Goal: Task Accomplishment & Management: Manage account settings

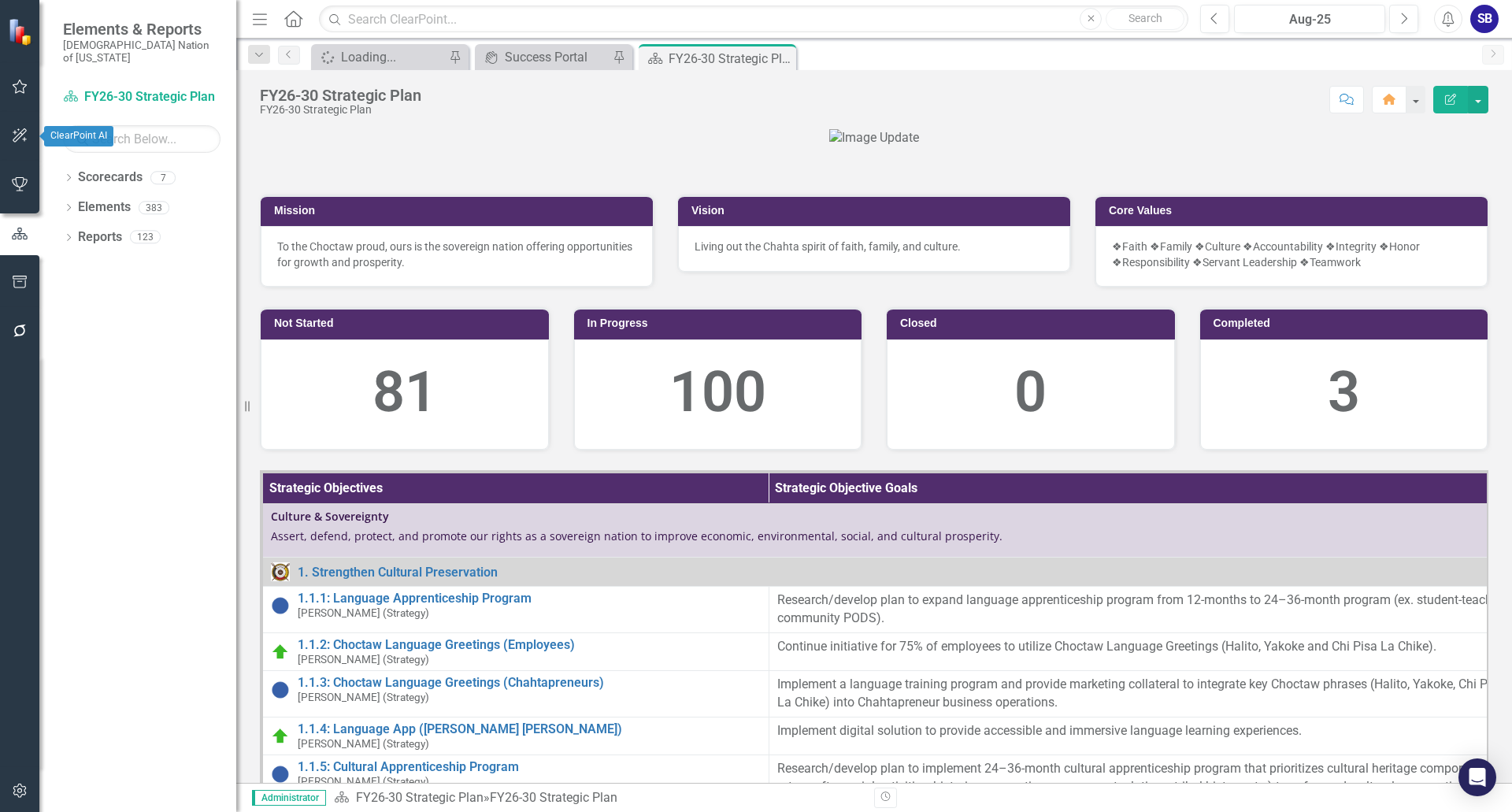
click at [21, 93] on icon "button" at bounding box center [20, 86] width 17 height 13
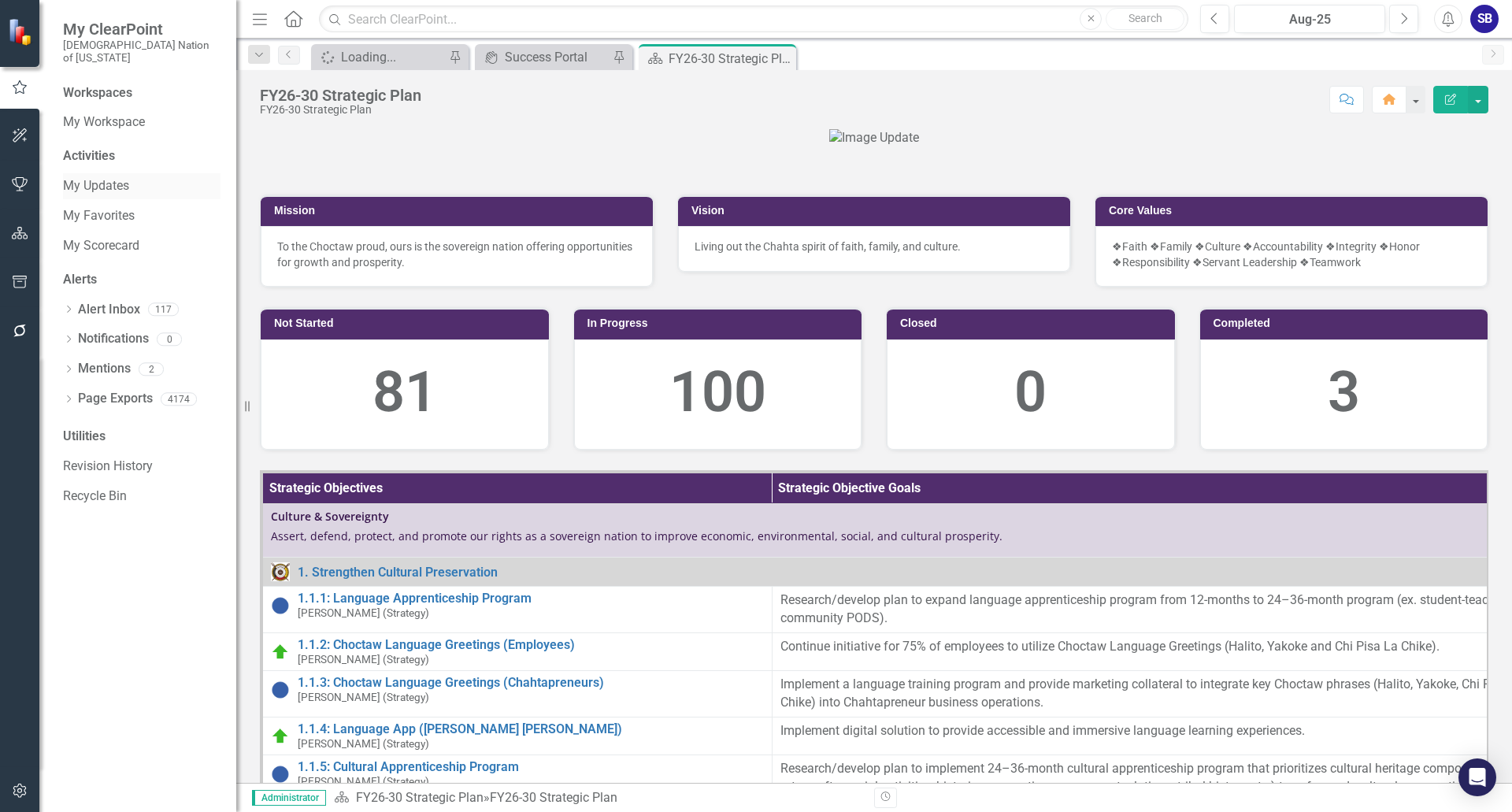
click at [111, 177] on link "My Updates" at bounding box center [141, 186] width 158 height 18
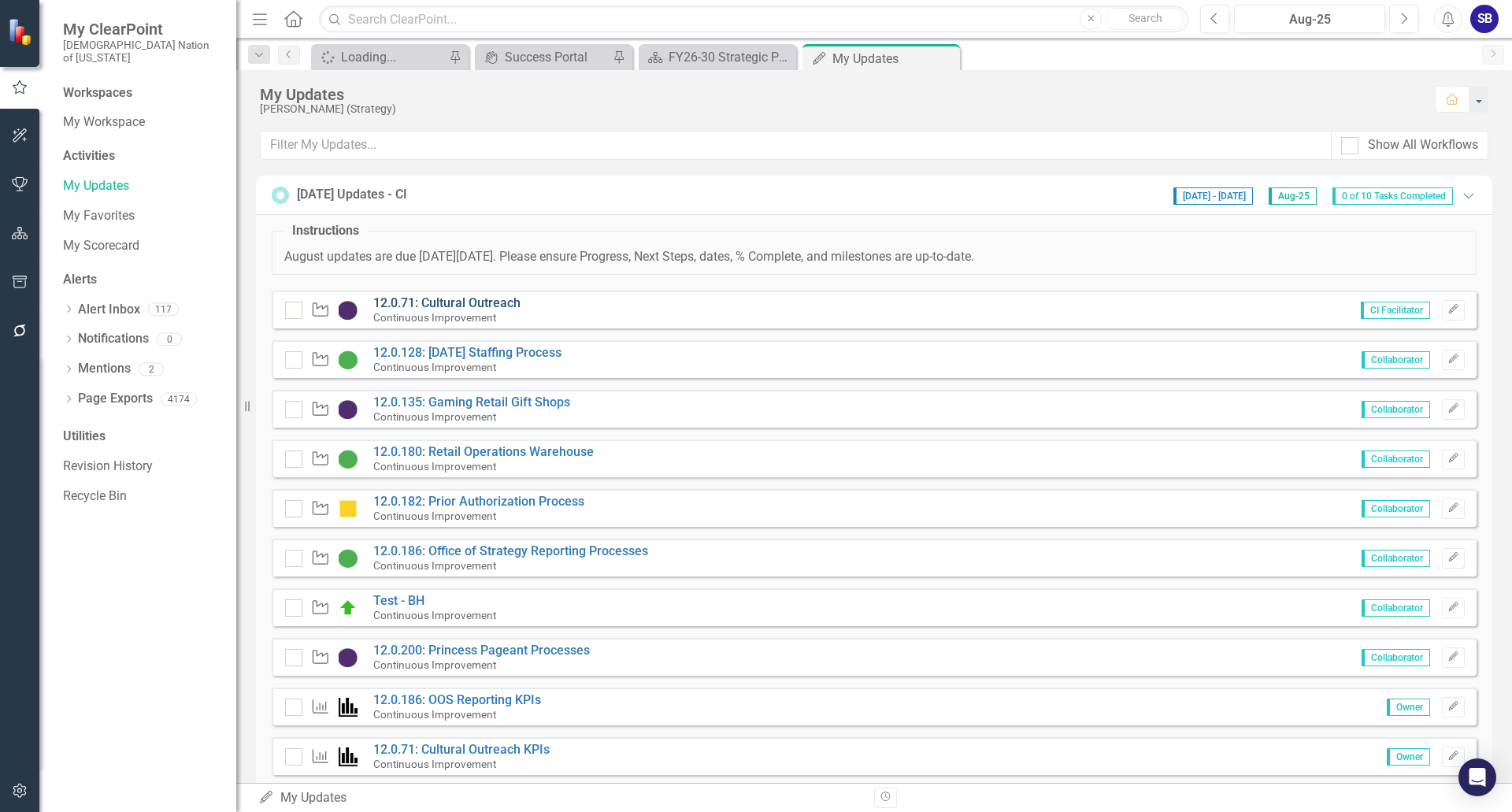
click at [491, 301] on link "12.0.71: Cultural Outreach" at bounding box center [447, 302] width 147 height 15
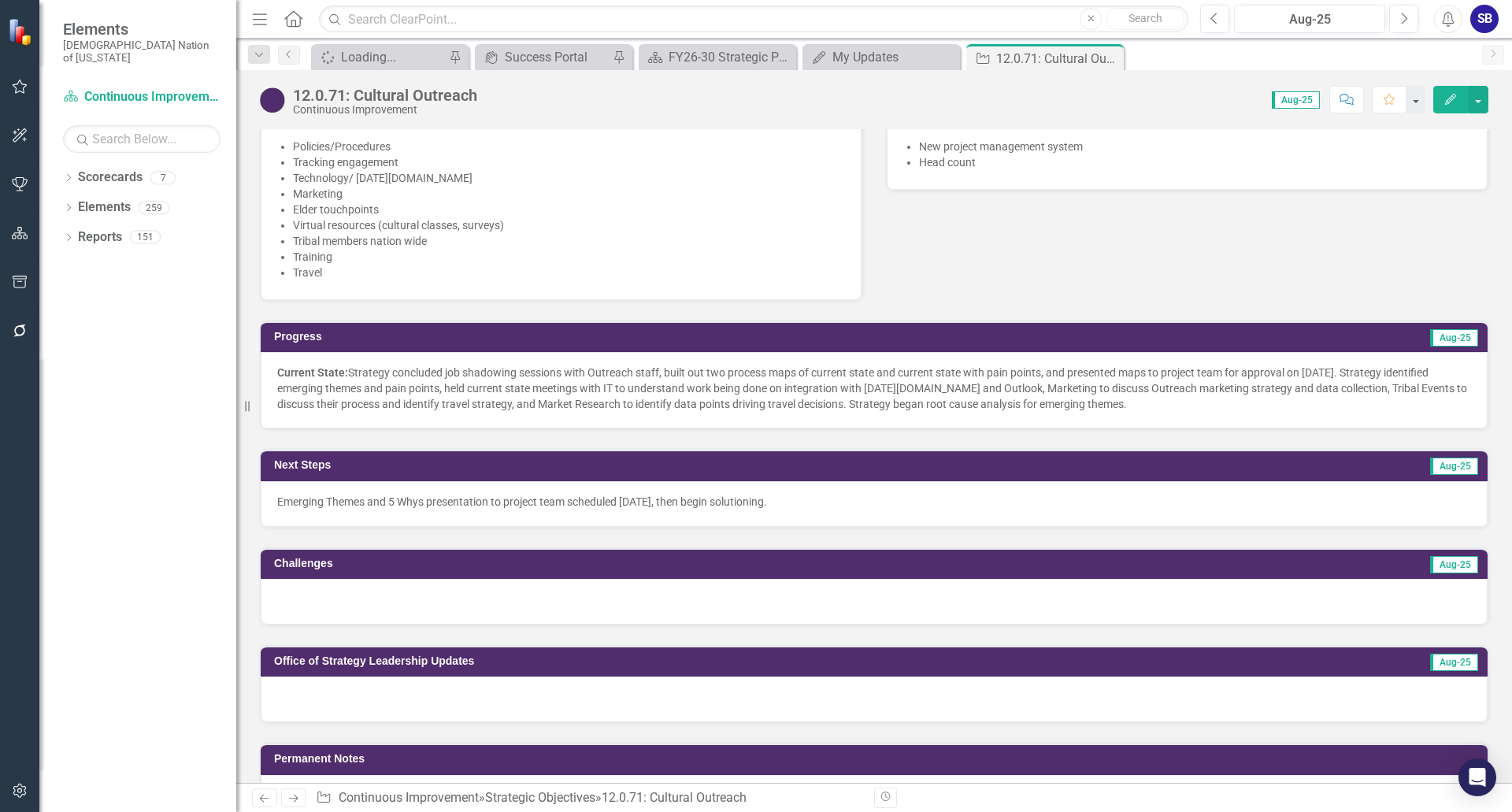
scroll to position [791, 0]
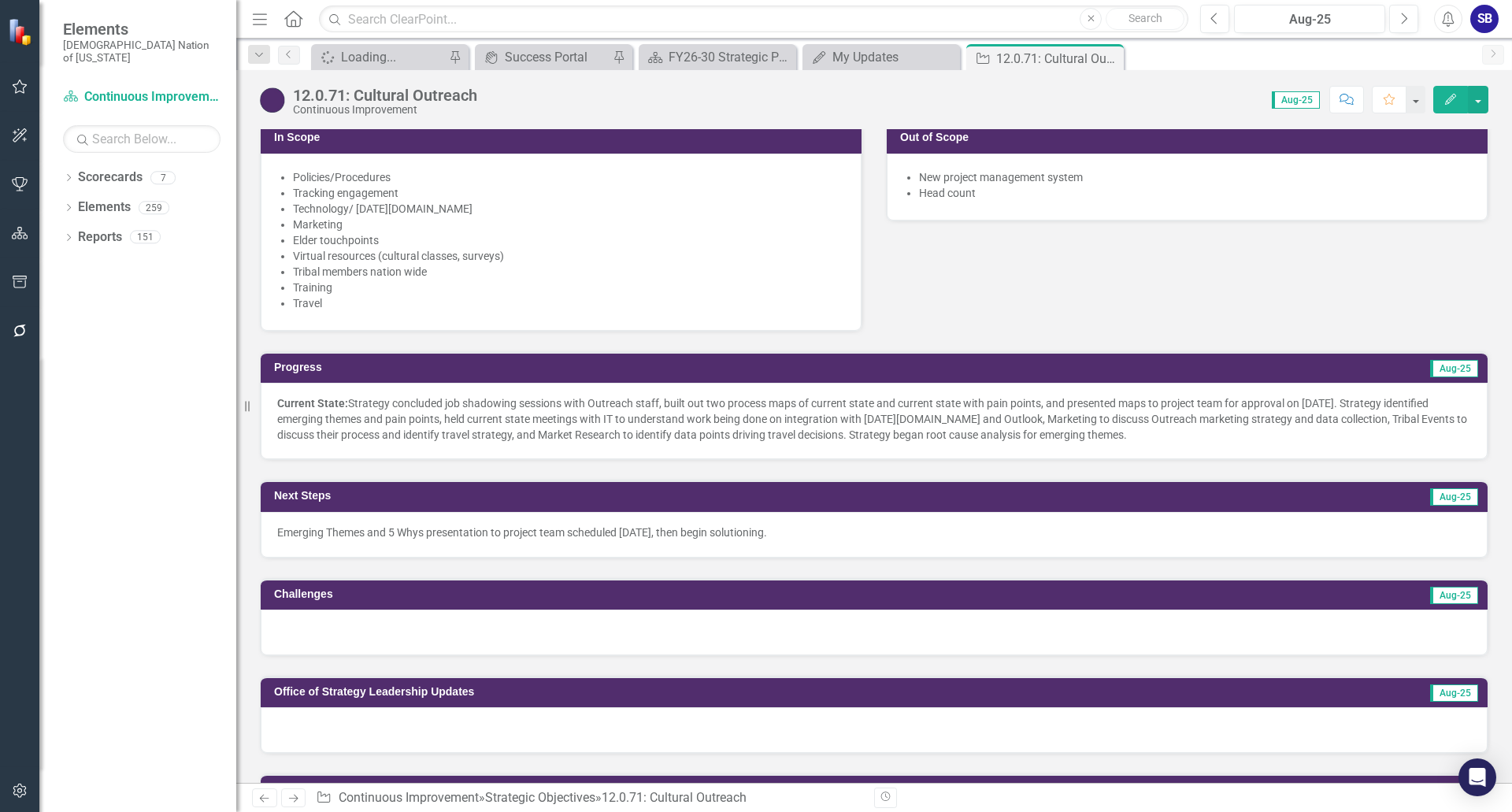
click at [673, 539] on p "Emerging Themes and 5 Whys presentation to project team scheduled September 8, …" at bounding box center [875, 532] width 1194 height 16
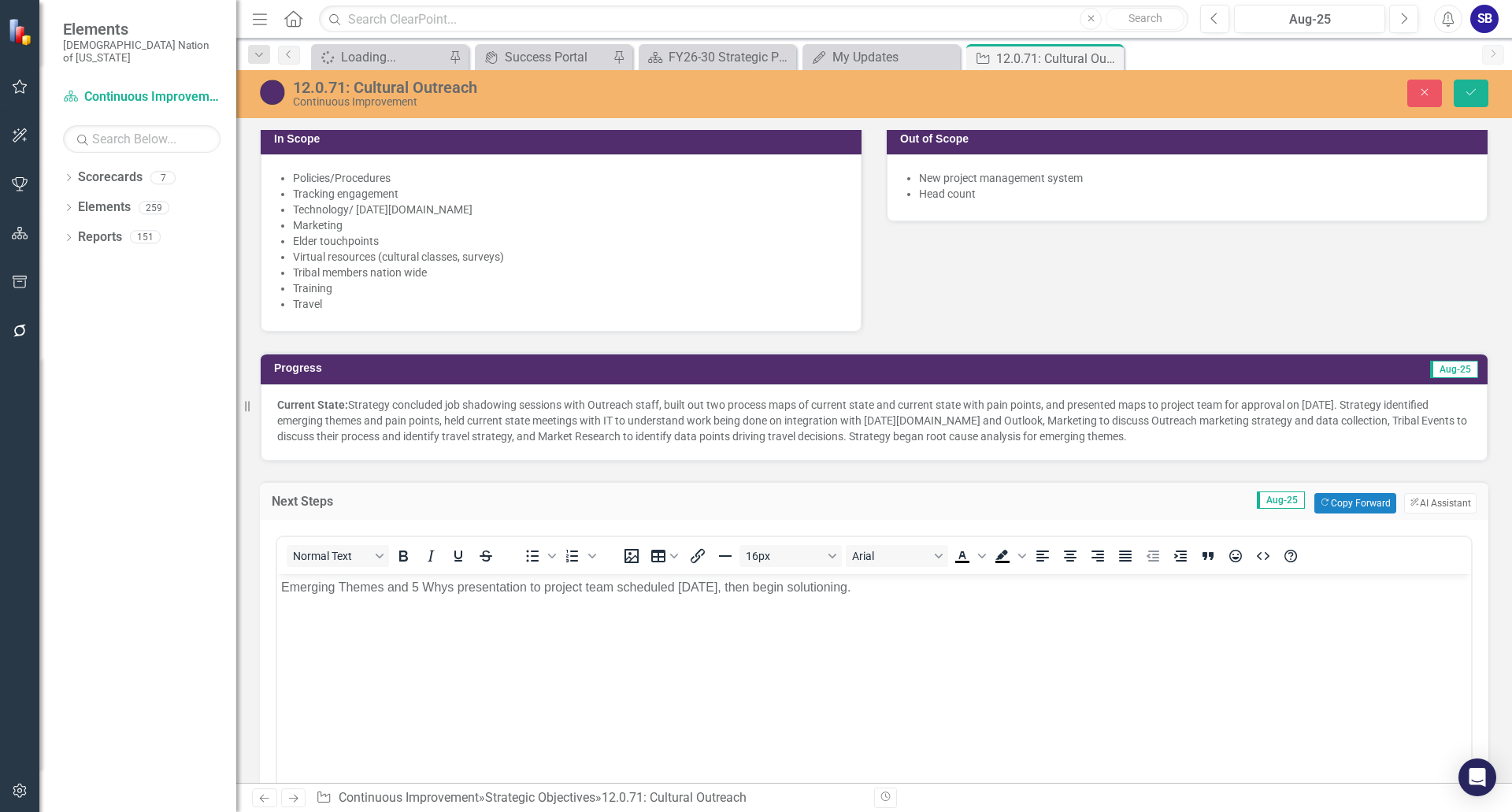
scroll to position [0, 0]
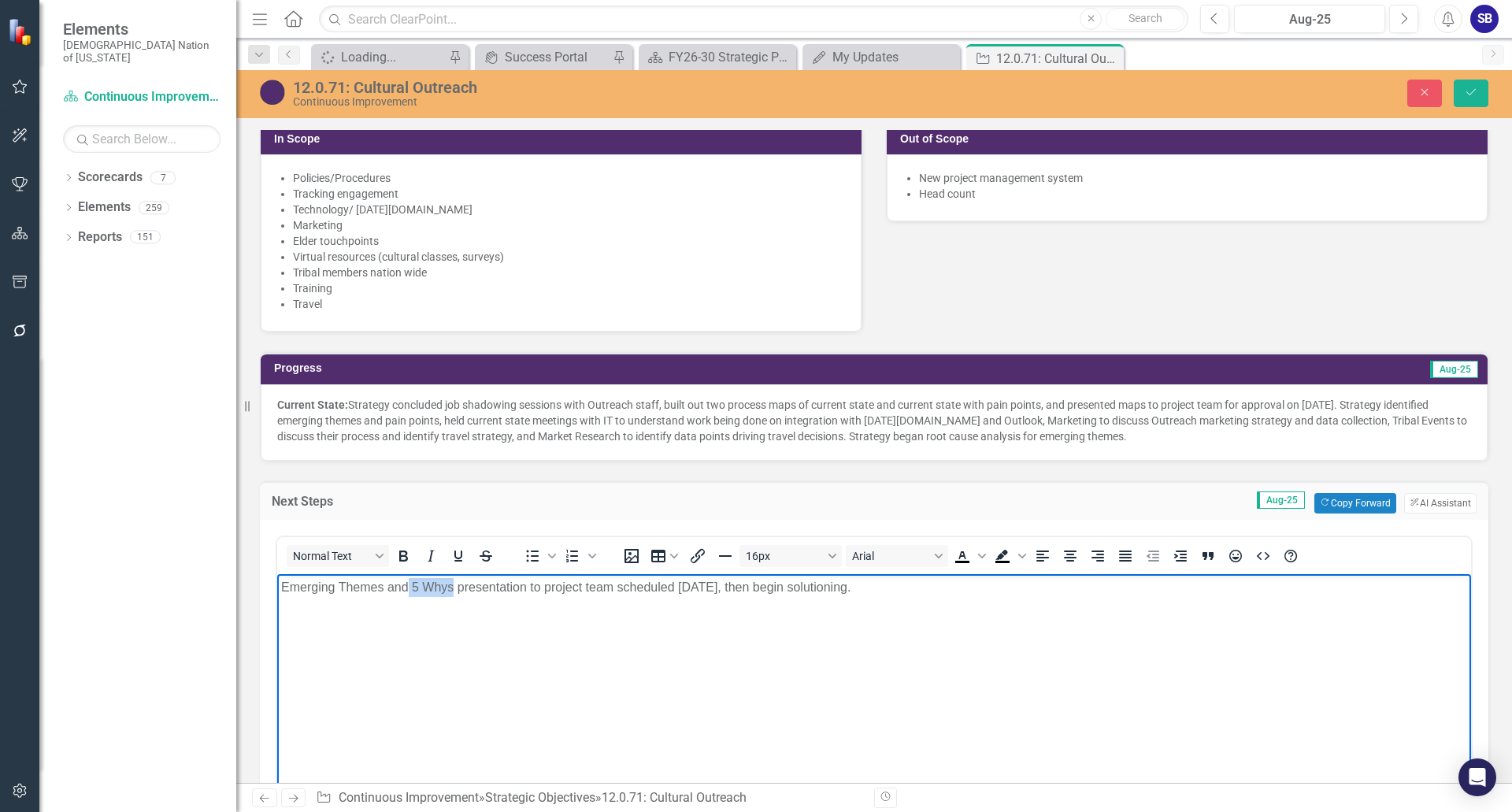
drag, startPoint x: 453, startPoint y: 591, endPoint x: 409, endPoint y: 589, distance: 44.0
click at [409, 589] on p "Emerging Themes and 5 Whys presentation to project team scheduled September 8, …" at bounding box center [875, 587] width 1186 height 19
click at [597, 588] on p "Emerging Themes and root cause analysis presentation to project team scheduled …" at bounding box center [875, 587] width 1186 height 19
click at [971, 585] on p "Emerging Themes and root cause analysis presentation and meeting with project t…" at bounding box center [875, 587] width 1186 height 19
click at [1482, 85] on button "Save" at bounding box center [1471, 93] width 35 height 28
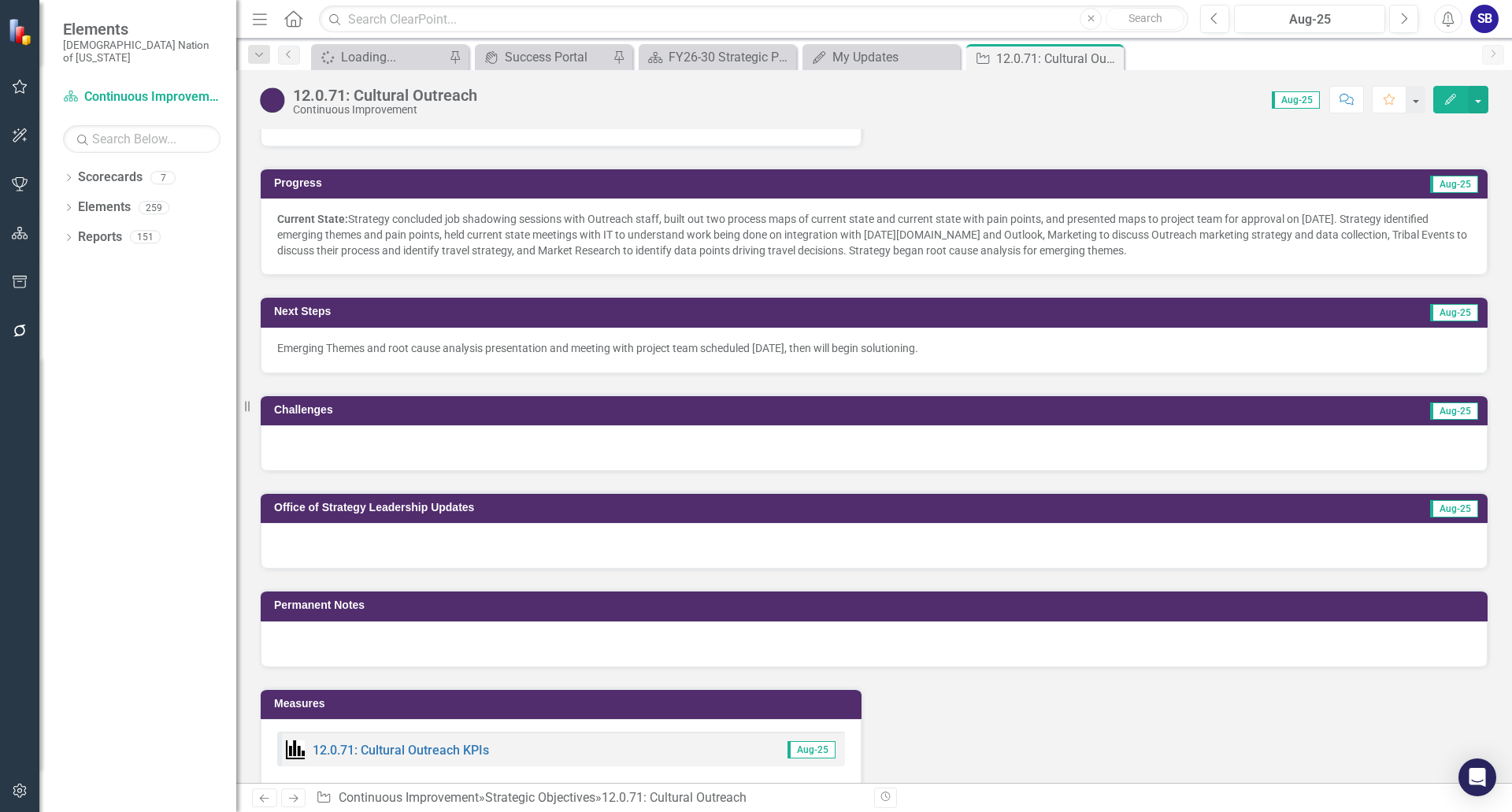
scroll to position [1182, 0]
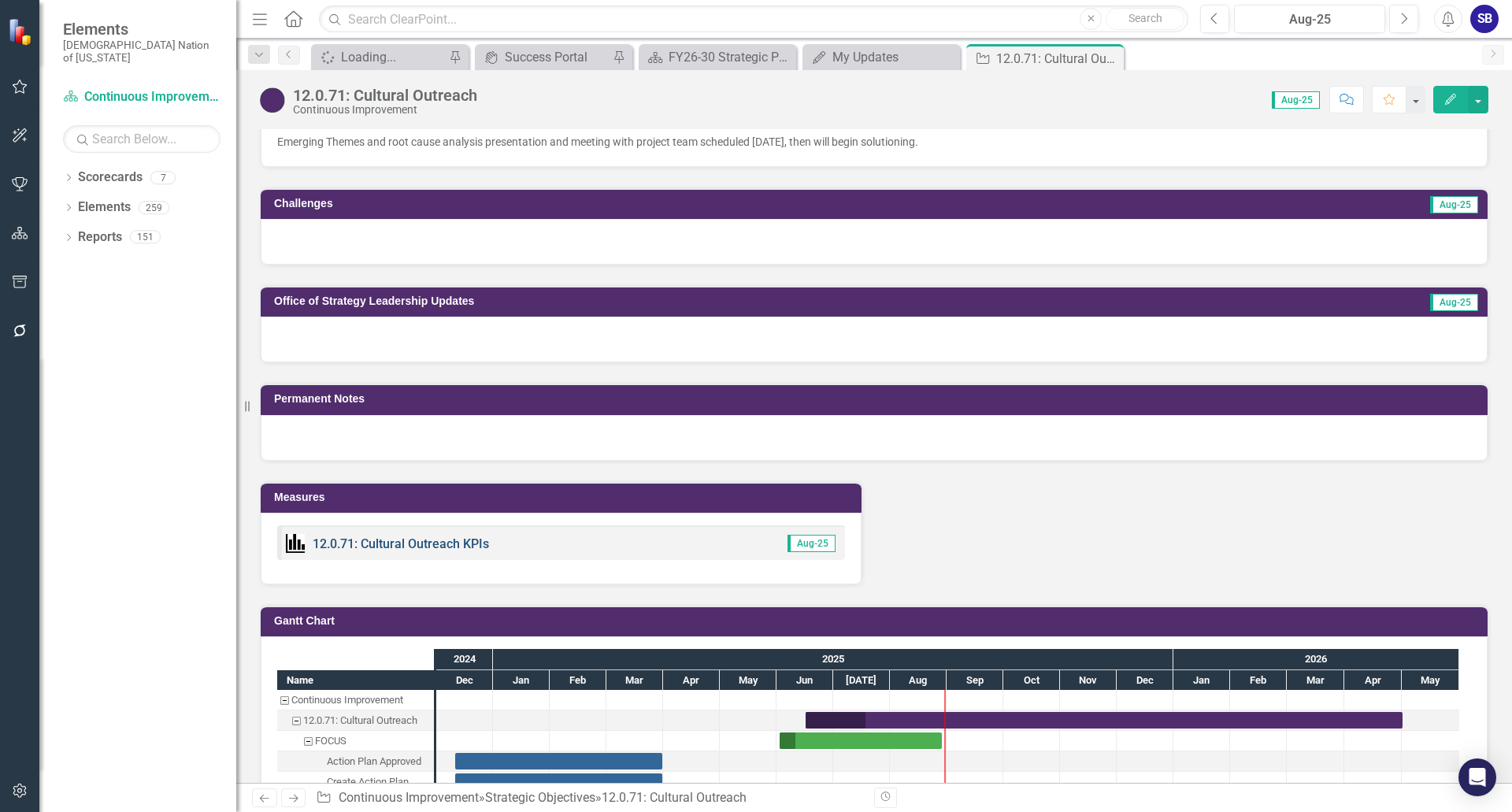
click at [405, 542] on link "12.0.71: Cultural Outreach KPIs" at bounding box center [400, 543] width 176 height 15
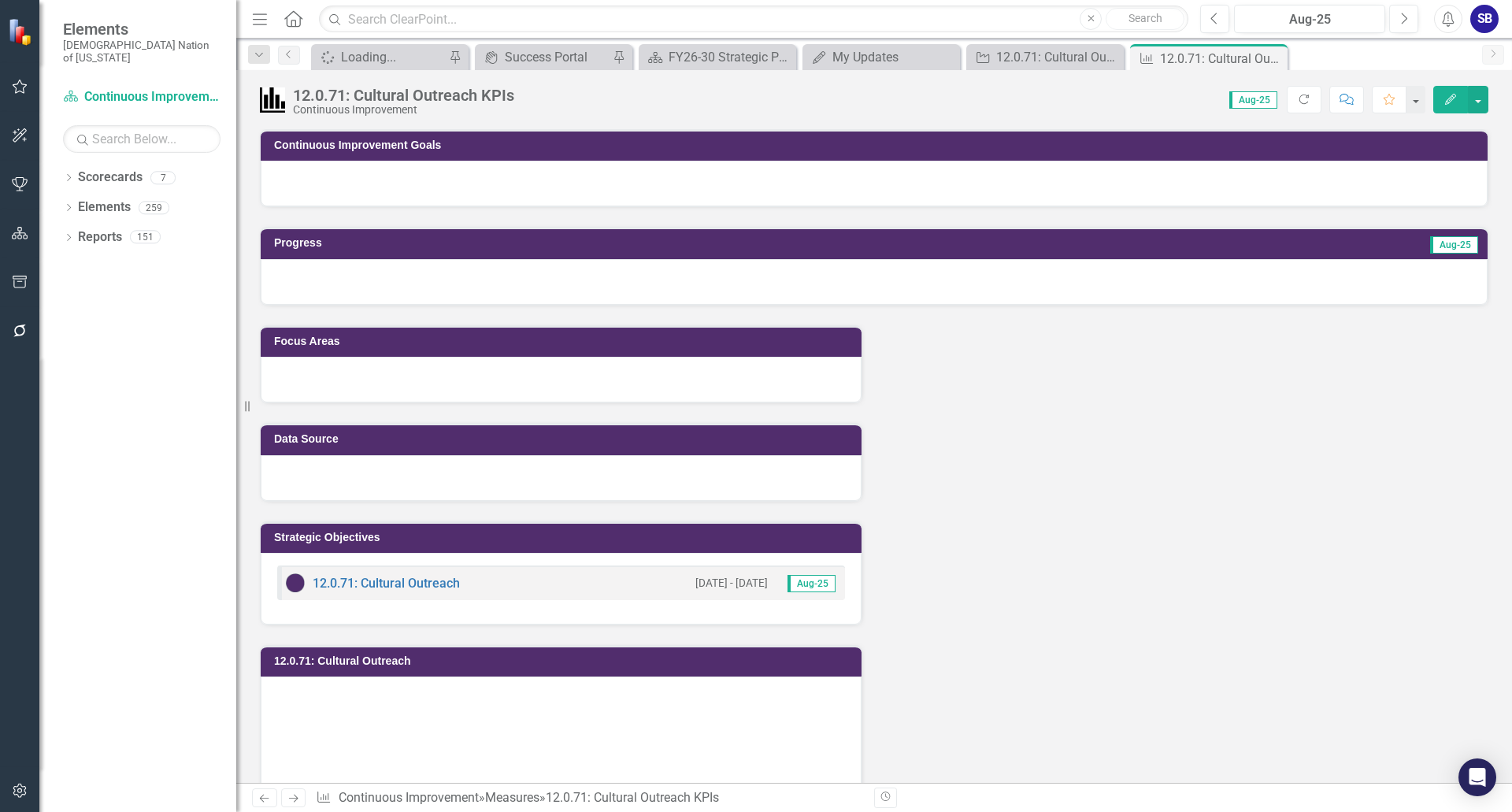
click at [389, 187] on div at bounding box center [874, 184] width 1227 height 46
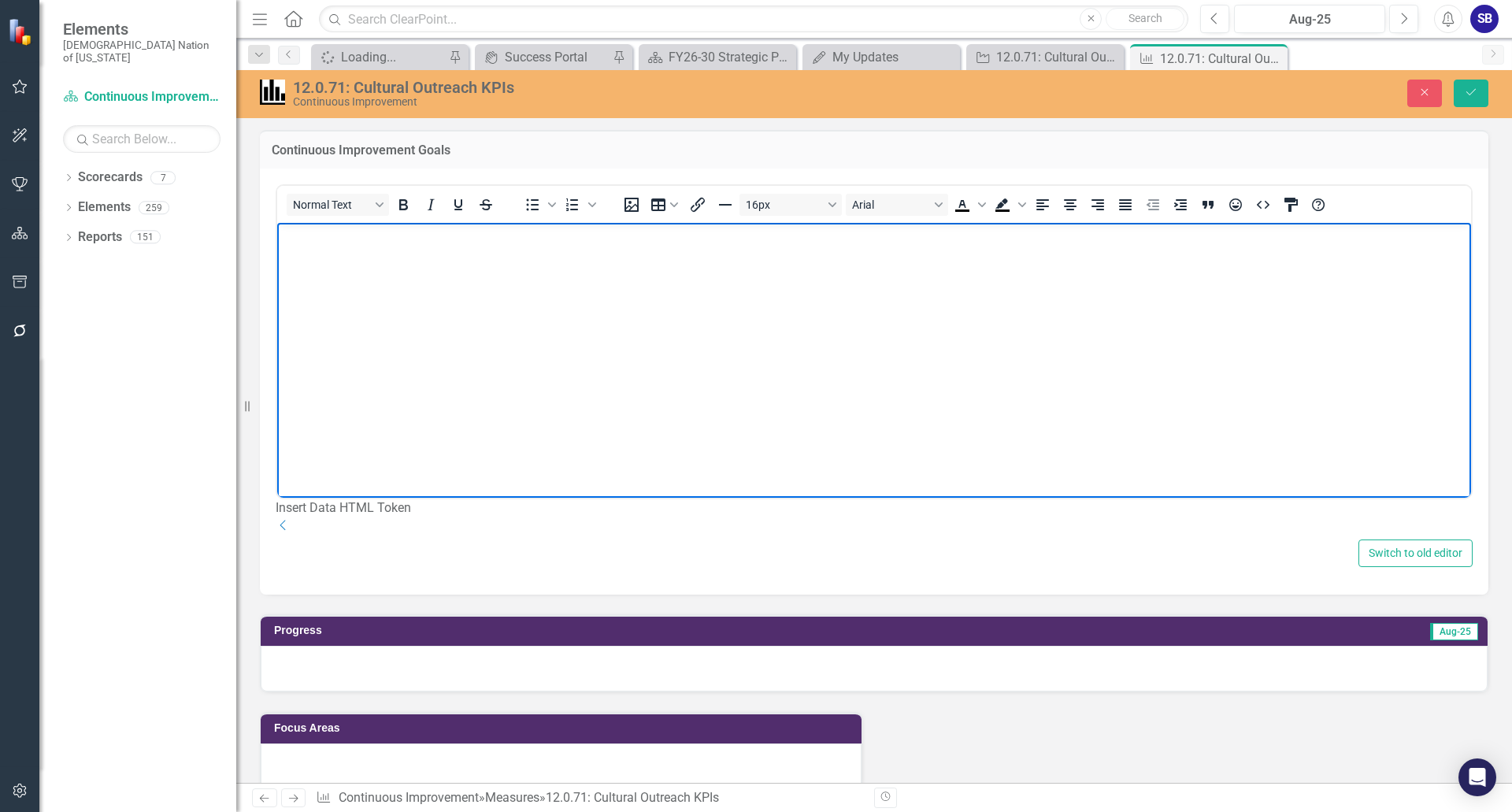
click at [384, 257] on body "Rich Text Area. Press ALT-0 for help." at bounding box center [875, 340] width 1194 height 236
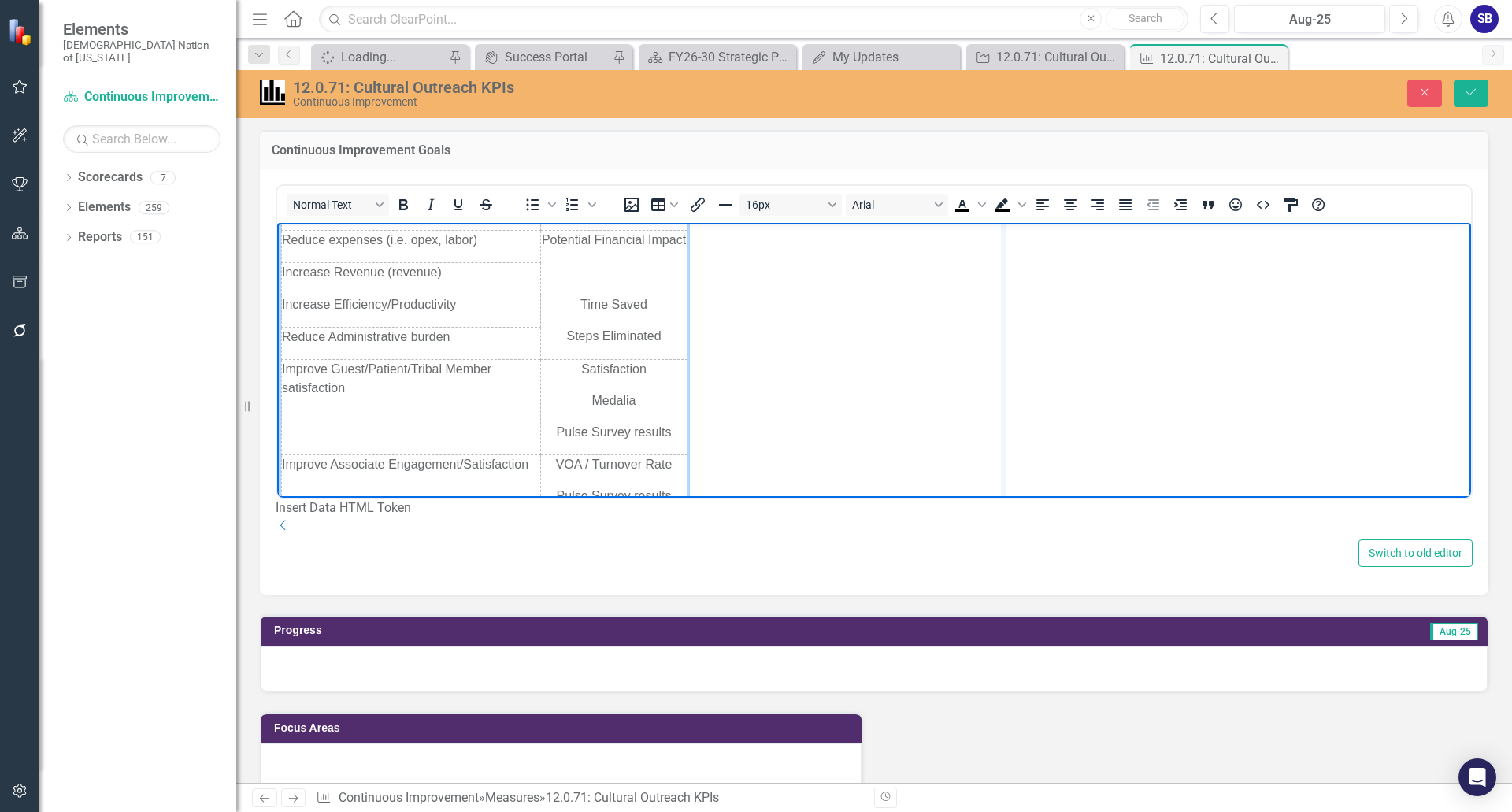
drag, startPoint x: 687, startPoint y: 364, endPoint x: 1004, endPoint y: 364, distance: 317.0
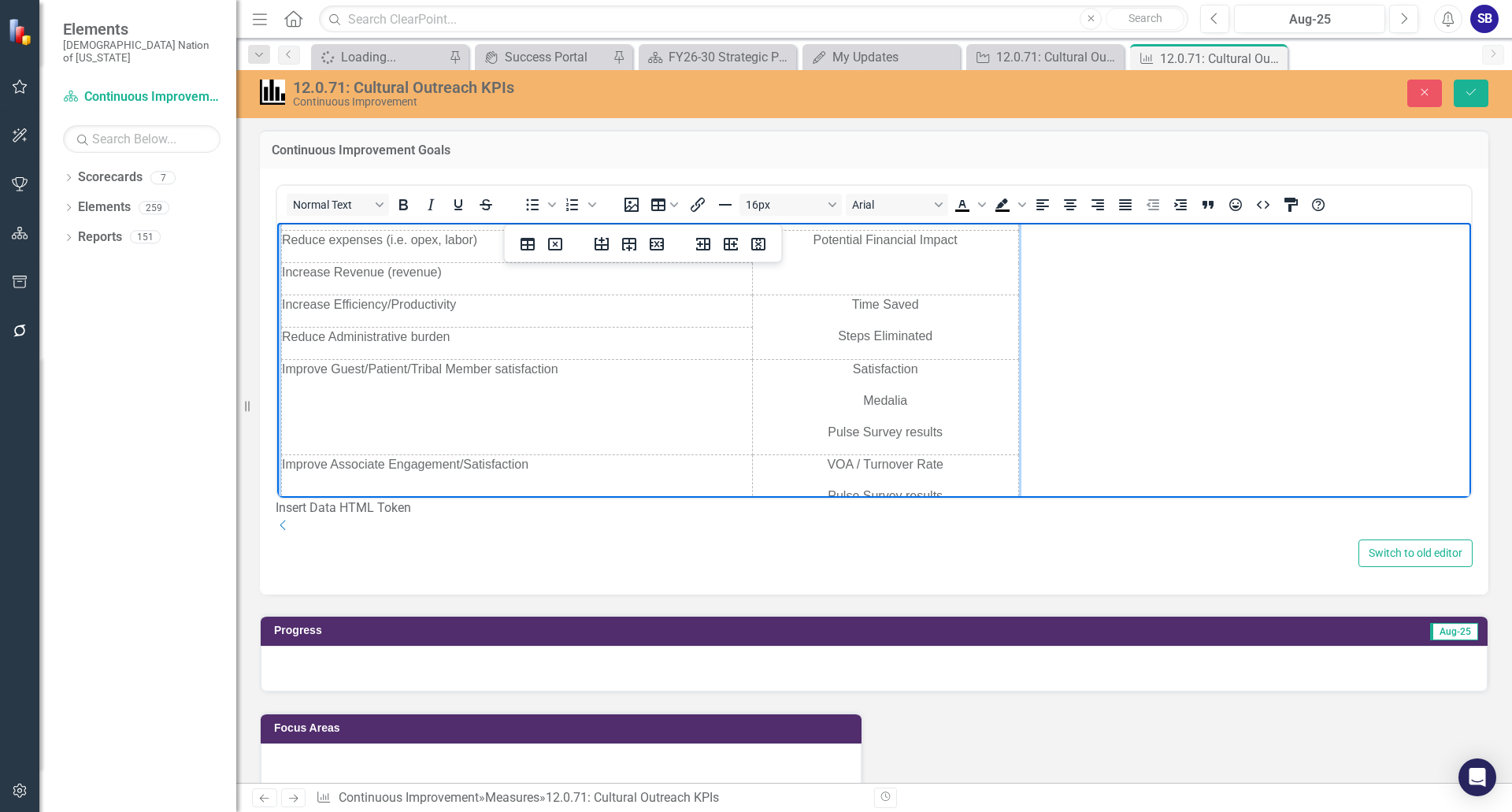
click at [636, 446] on td "Improve Guest/Patient/Tribal Member satisfaction" at bounding box center [518, 407] width 471 height 95
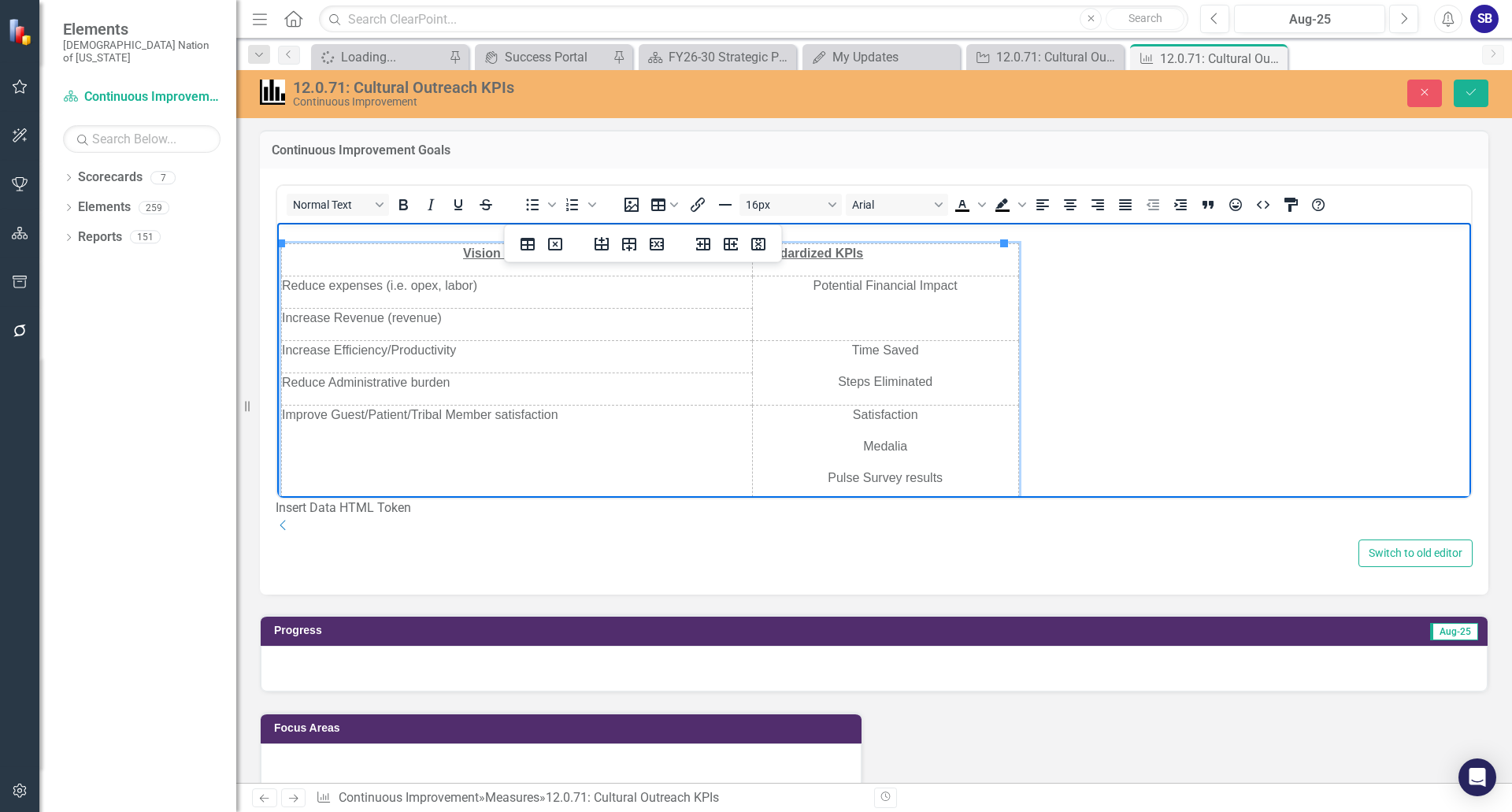
scroll to position [0, 0]
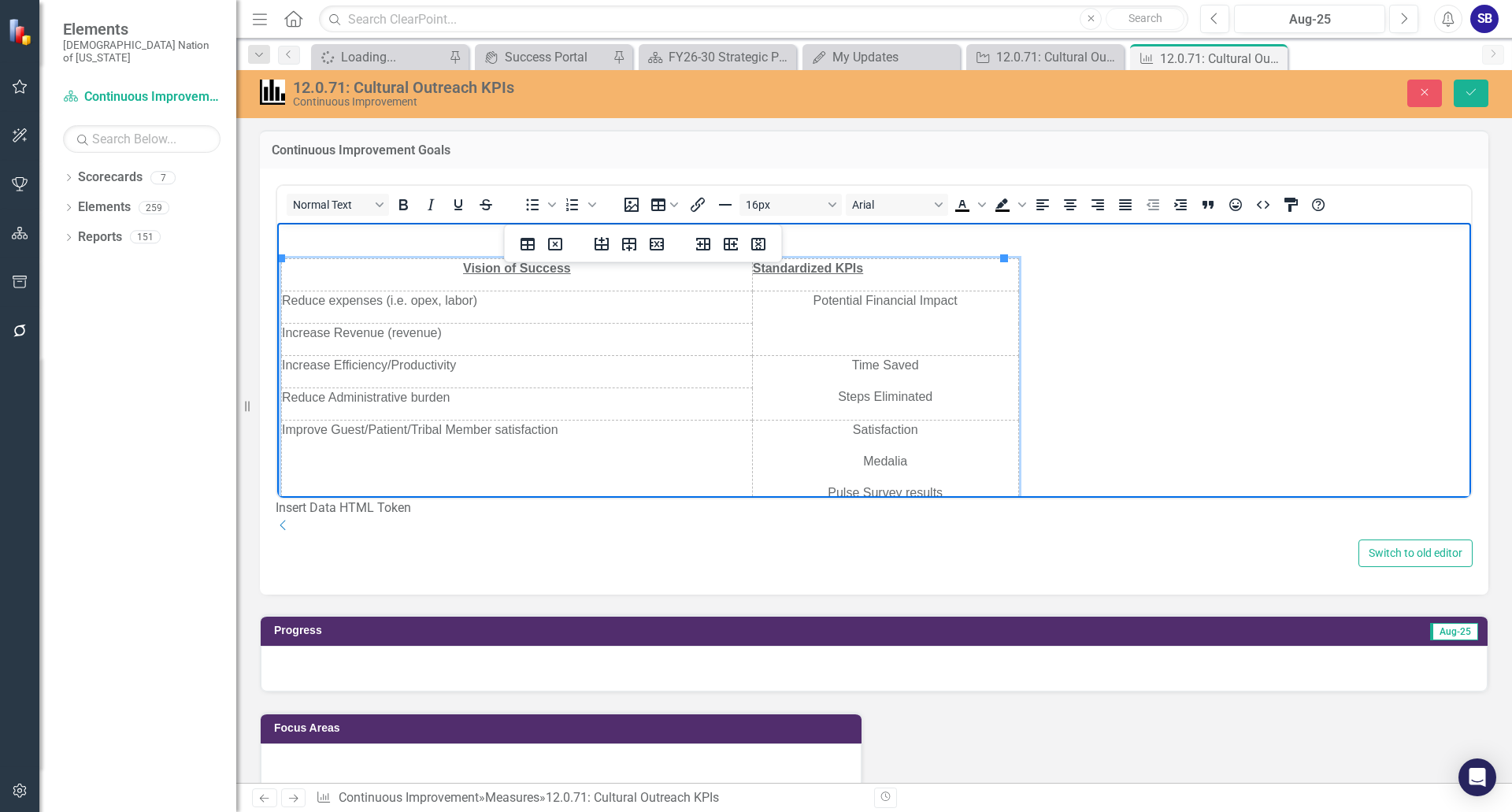
click at [272, 337] on div "Normal Text To open the popup, press Shift+Enter To open the popup, press Shift…" at bounding box center [874, 381] width 1228 height 426
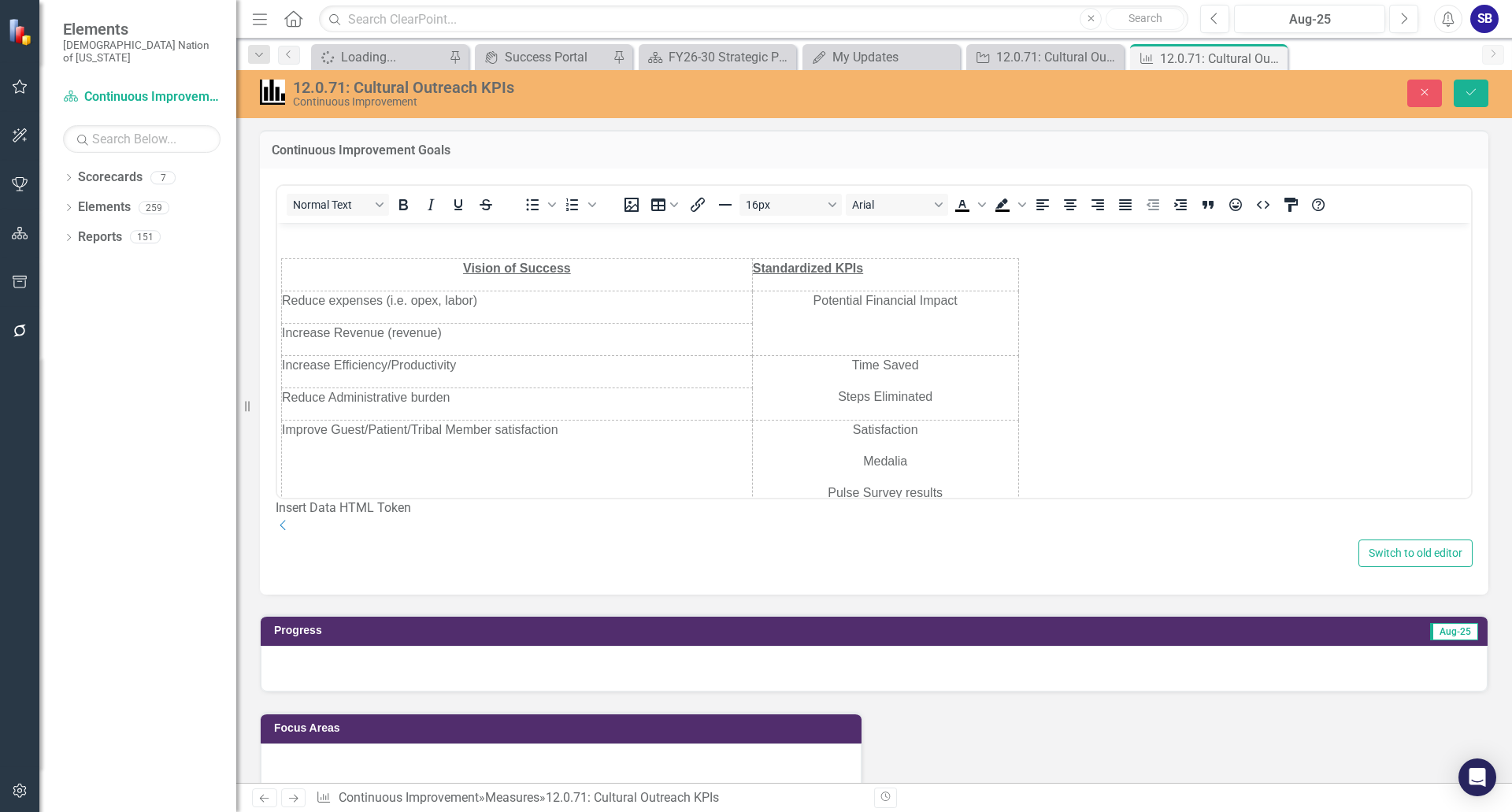
click at [283, 344] on td "Increase Revenue (revenue)" at bounding box center [518, 339] width 471 height 33
click at [277, 346] on div "Normal Text To open the popup, press Shift+Enter To open the popup, press Shift…" at bounding box center [875, 341] width 1197 height 315
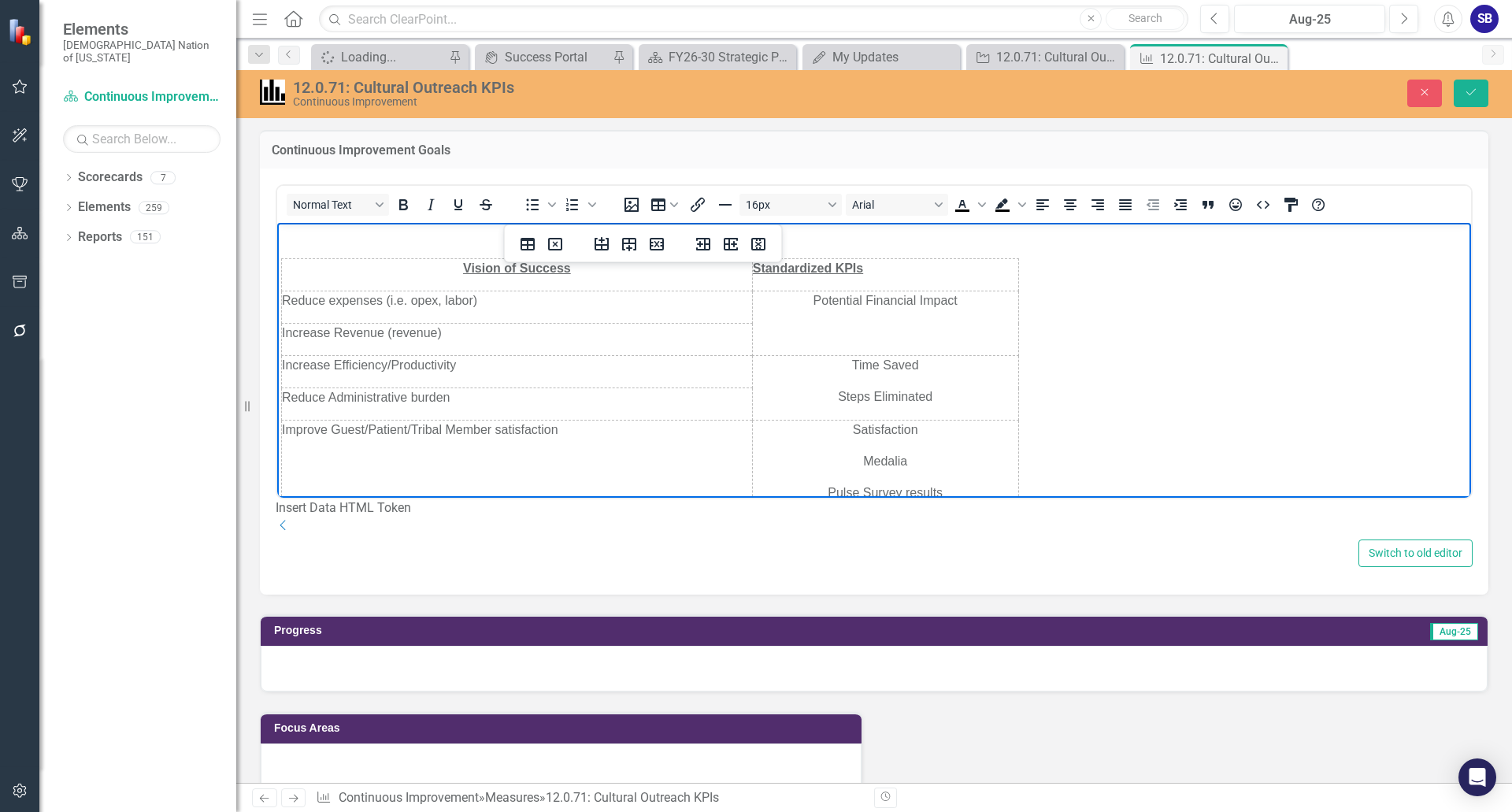
click at [941, 334] on td "Potential Financial Impact" at bounding box center [885, 322] width 266 height 64
click at [1005, 331] on body "Vision of Success Standardized KPIs Reduce expenses (i.e. opex, labor) Potentia…" at bounding box center [875, 402] width 1194 height 361
click at [1037, 331] on body "Vision of Success Standardized KPIs Reduce expenses (i.e. opex, labor) Potentia…" at bounding box center [875, 402] width 1194 height 361
click at [915, 317] on td "Potential Financial Impact" at bounding box center [885, 322] width 266 height 64
click at [553, 247] on icon "Delete table" at bounding box center [554, 244] width 6 height 6
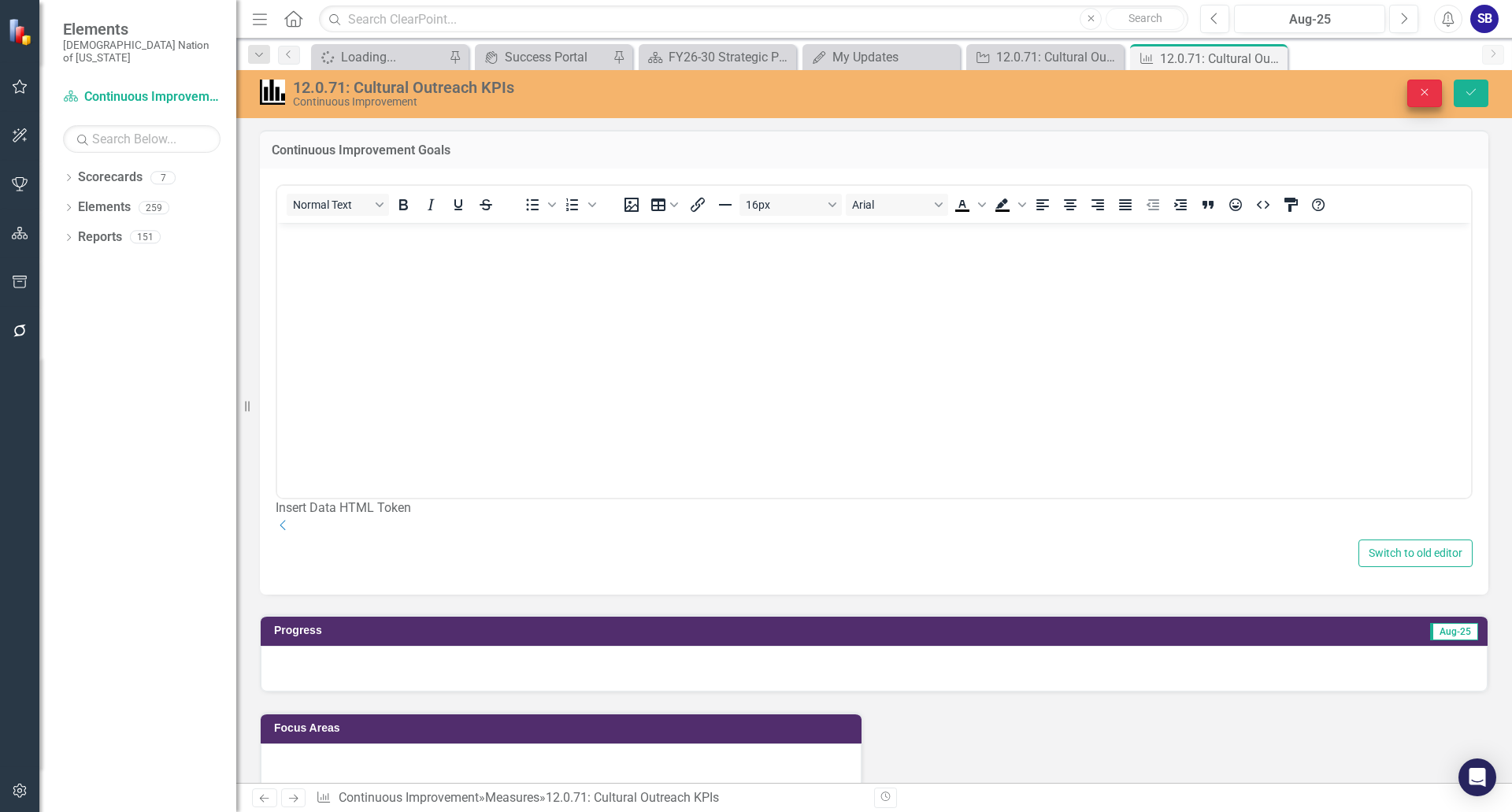
click at [1418, 87] on icon "Close" at bounding box center [1425, 92] width 14 height 11
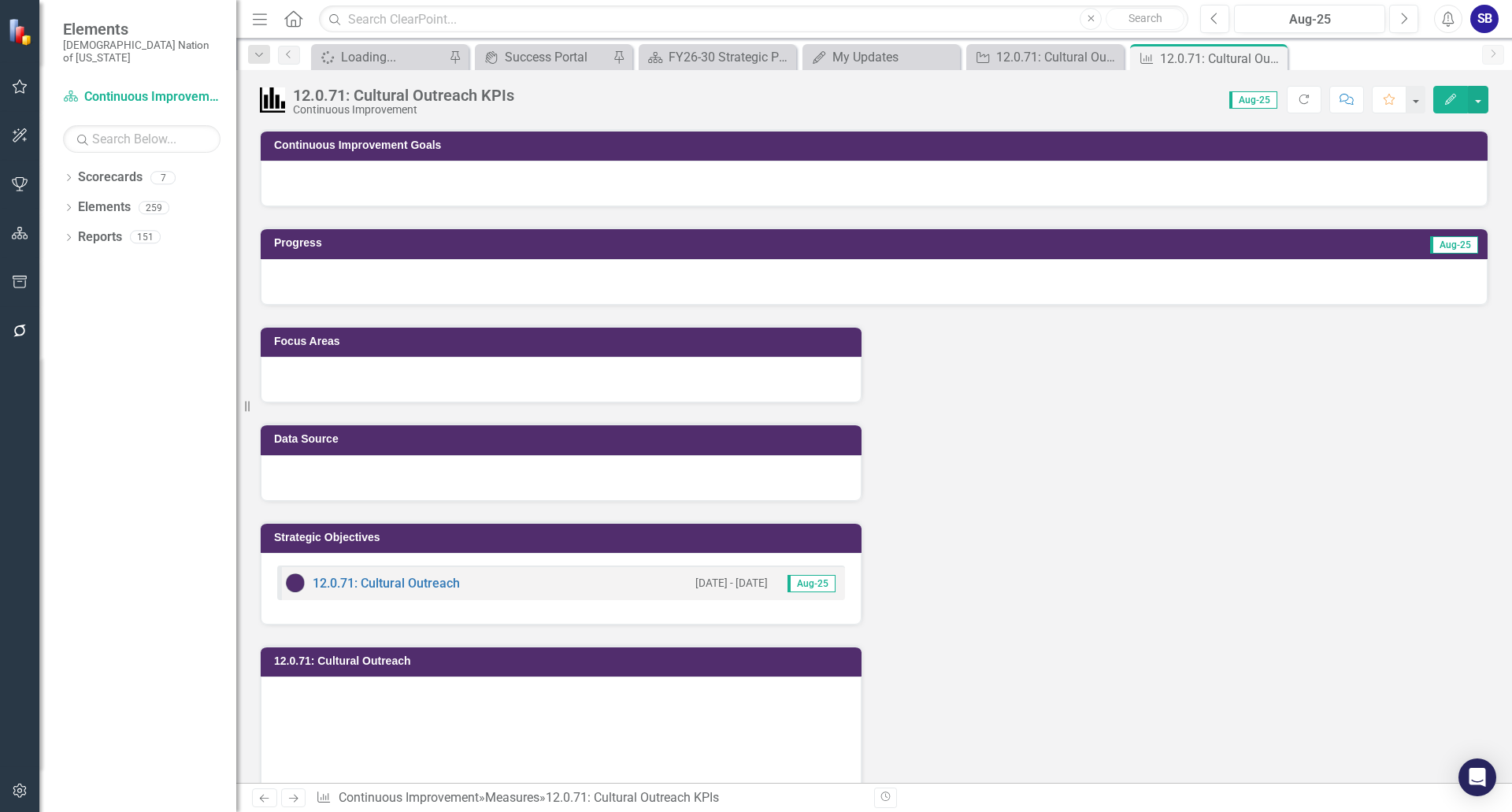
click at [515, 174] on div at bounding box center [874, 184] width 1227 height 46
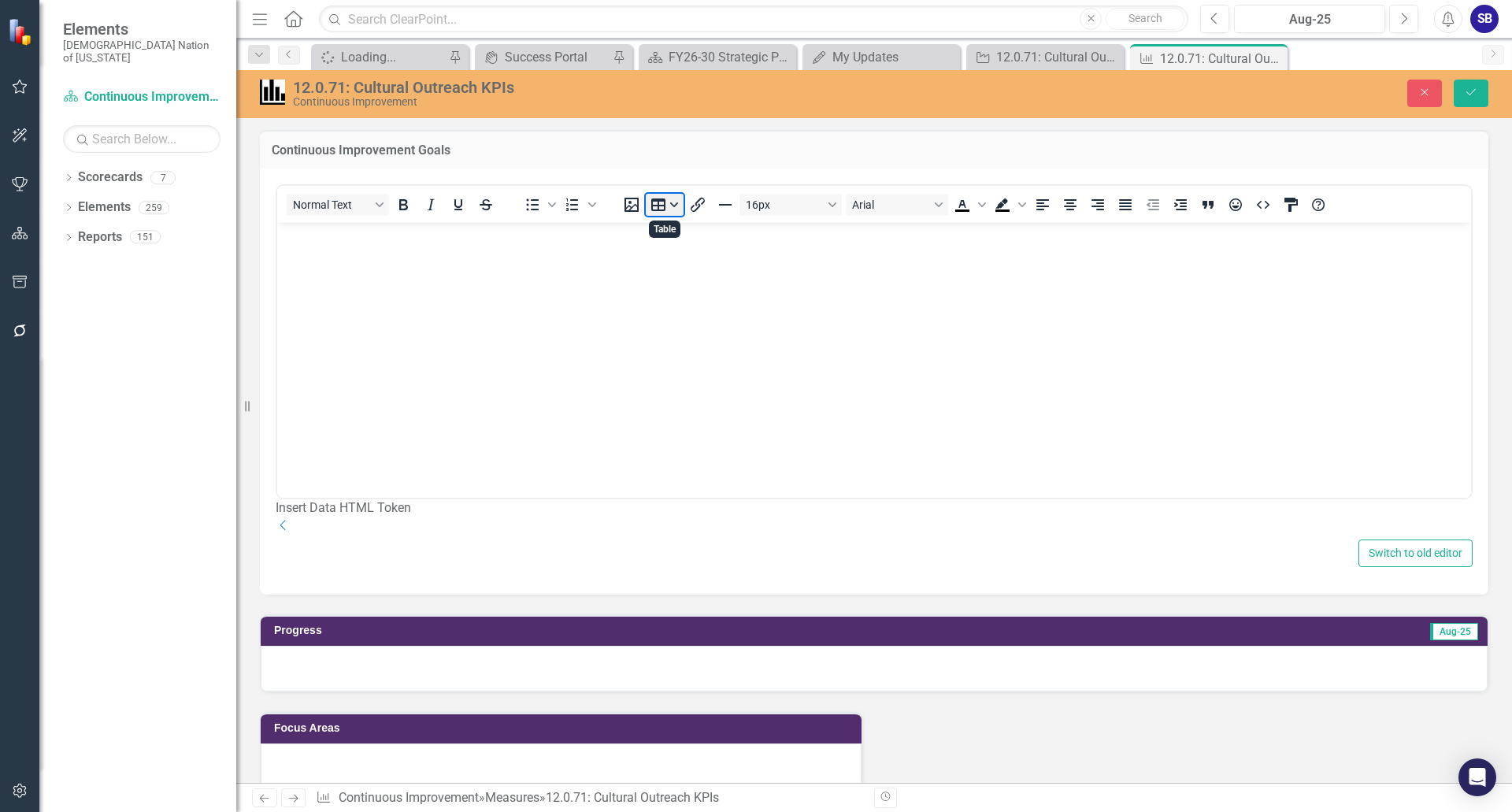
click at [653, 206] on button "Table" at bounding box center [664, 205] width 38 height 22
click at [774, 228] on div "1 columns, 1 rows" at bounding box center [772, 227] width 13 height 13
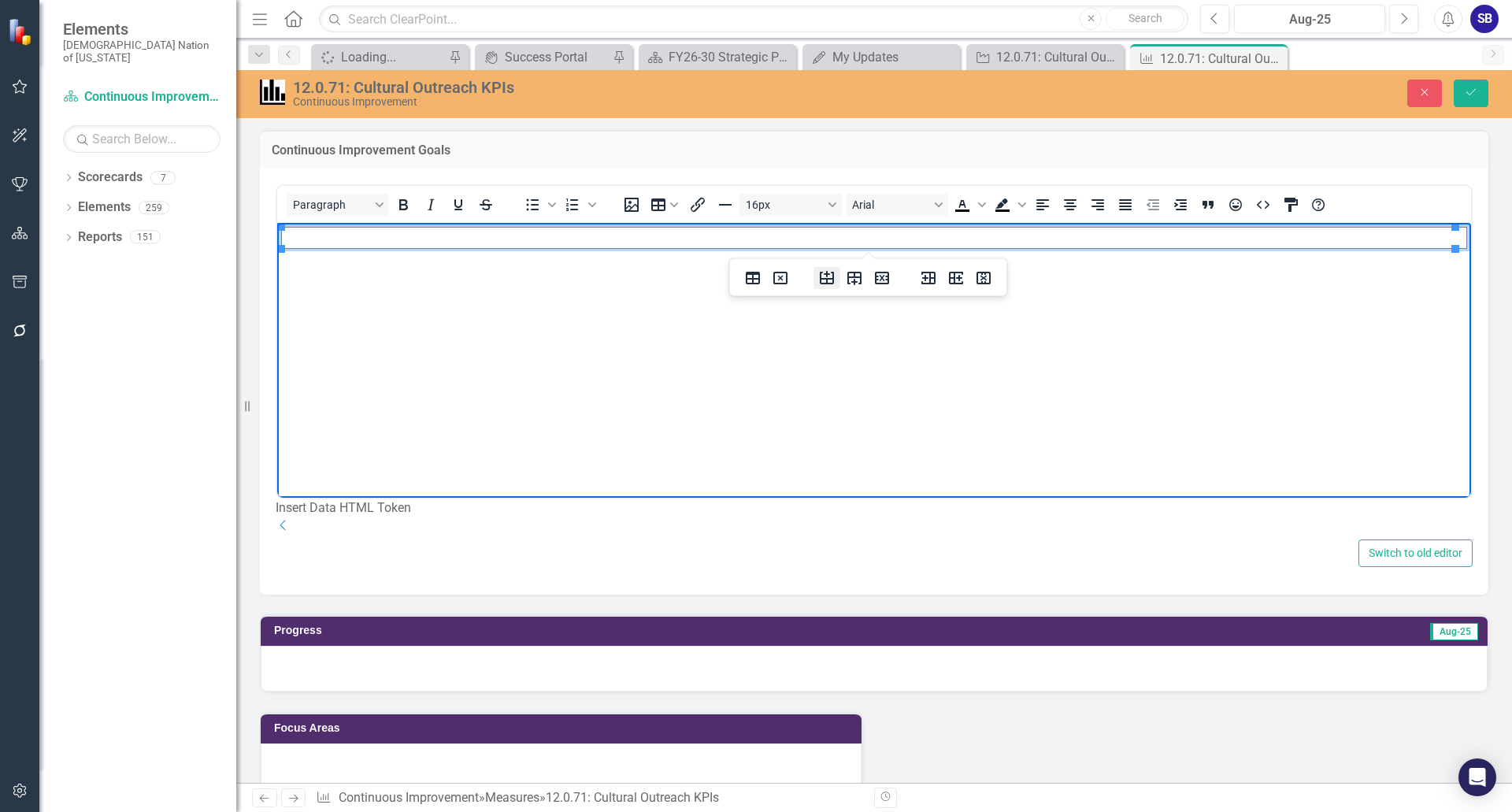
click at [821, 273] on icon "Insert row before" at bounding box center [827, 278] width 14 height 13
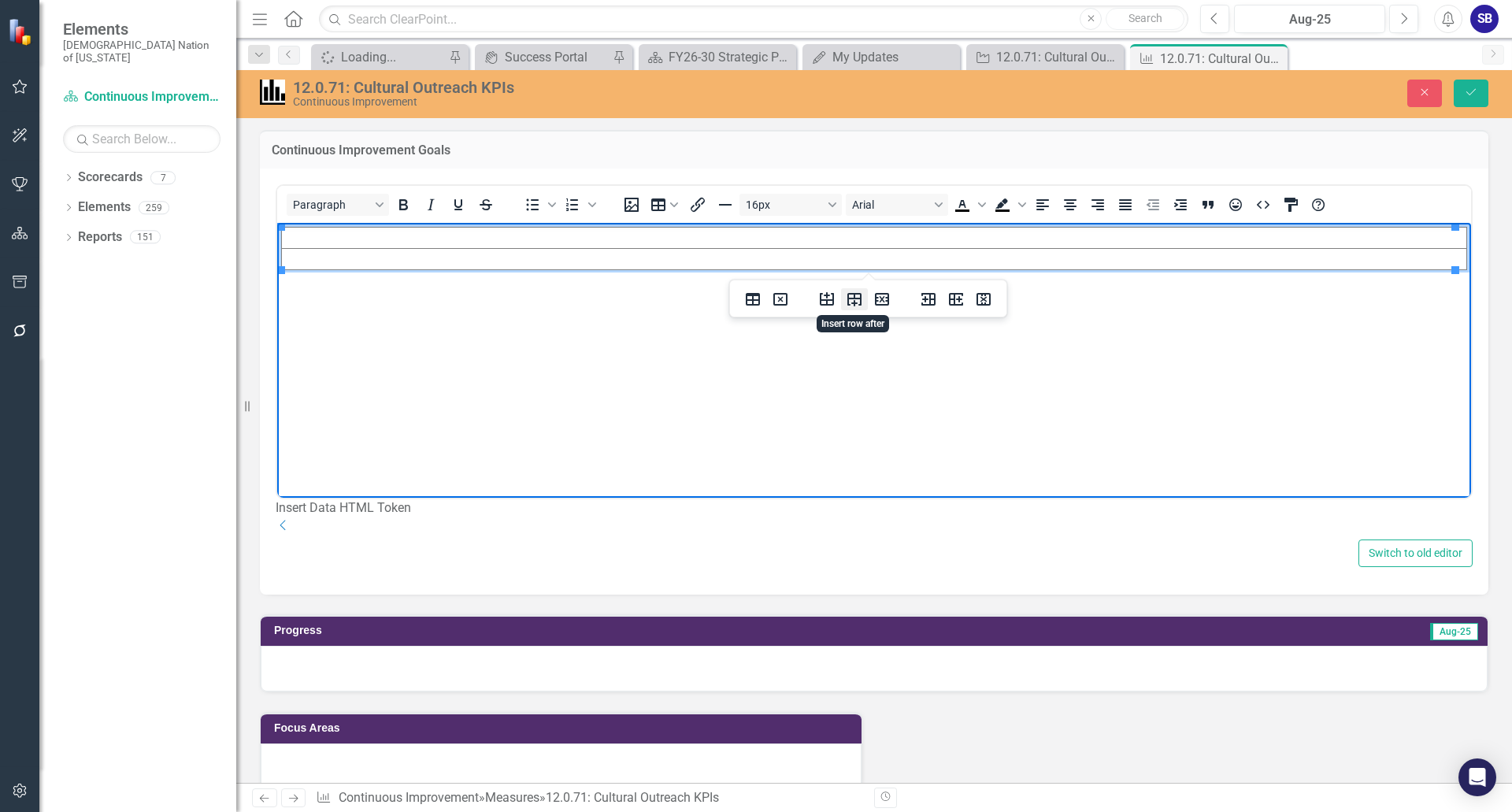
click at [853, 296] on icon "Insert row after" at bounding box center [855, 299] width 19 height 19
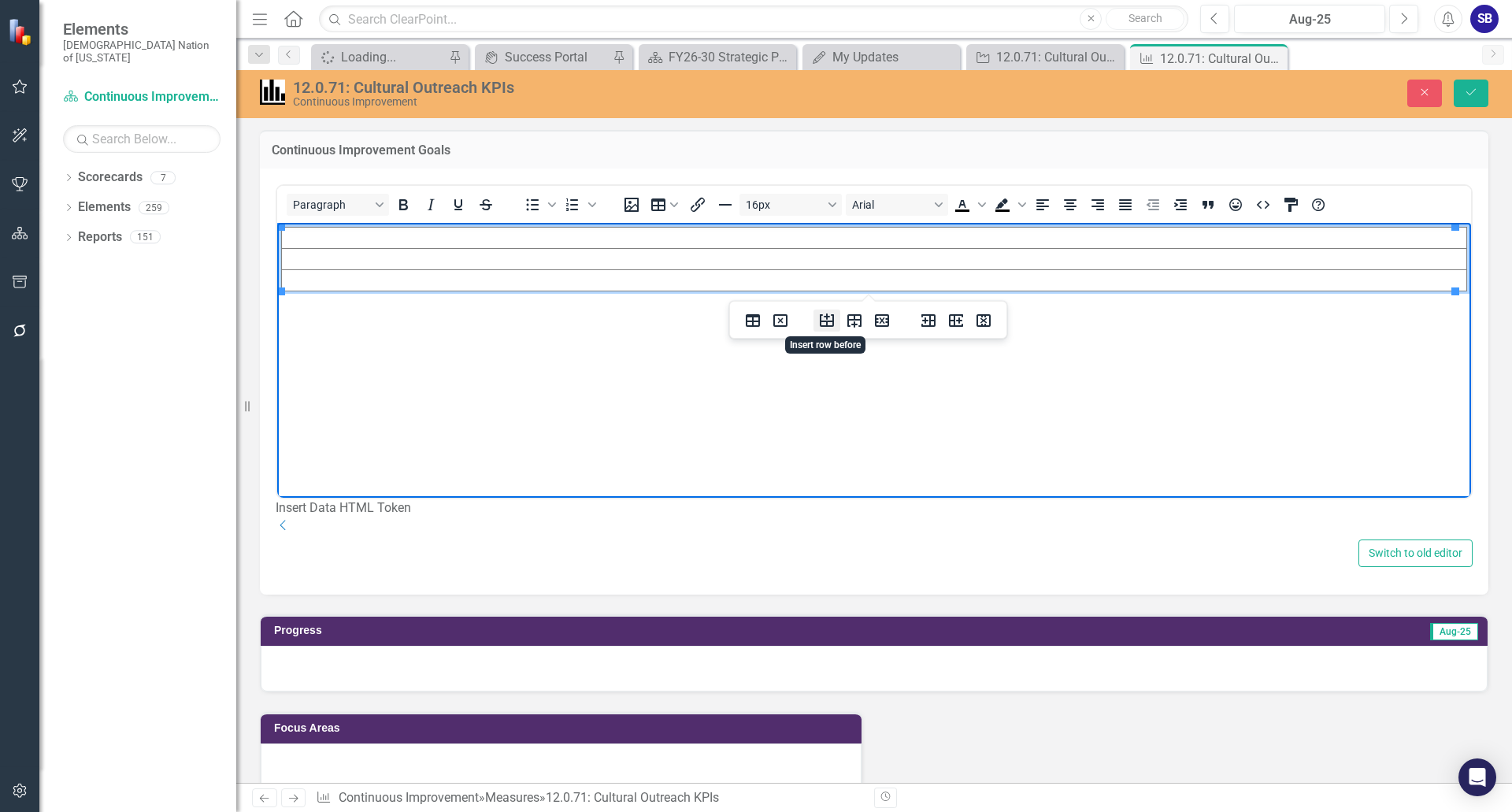
click at [824, 313] on icon "Insert row before" at bounding box center [827, 320] width 19 height 19
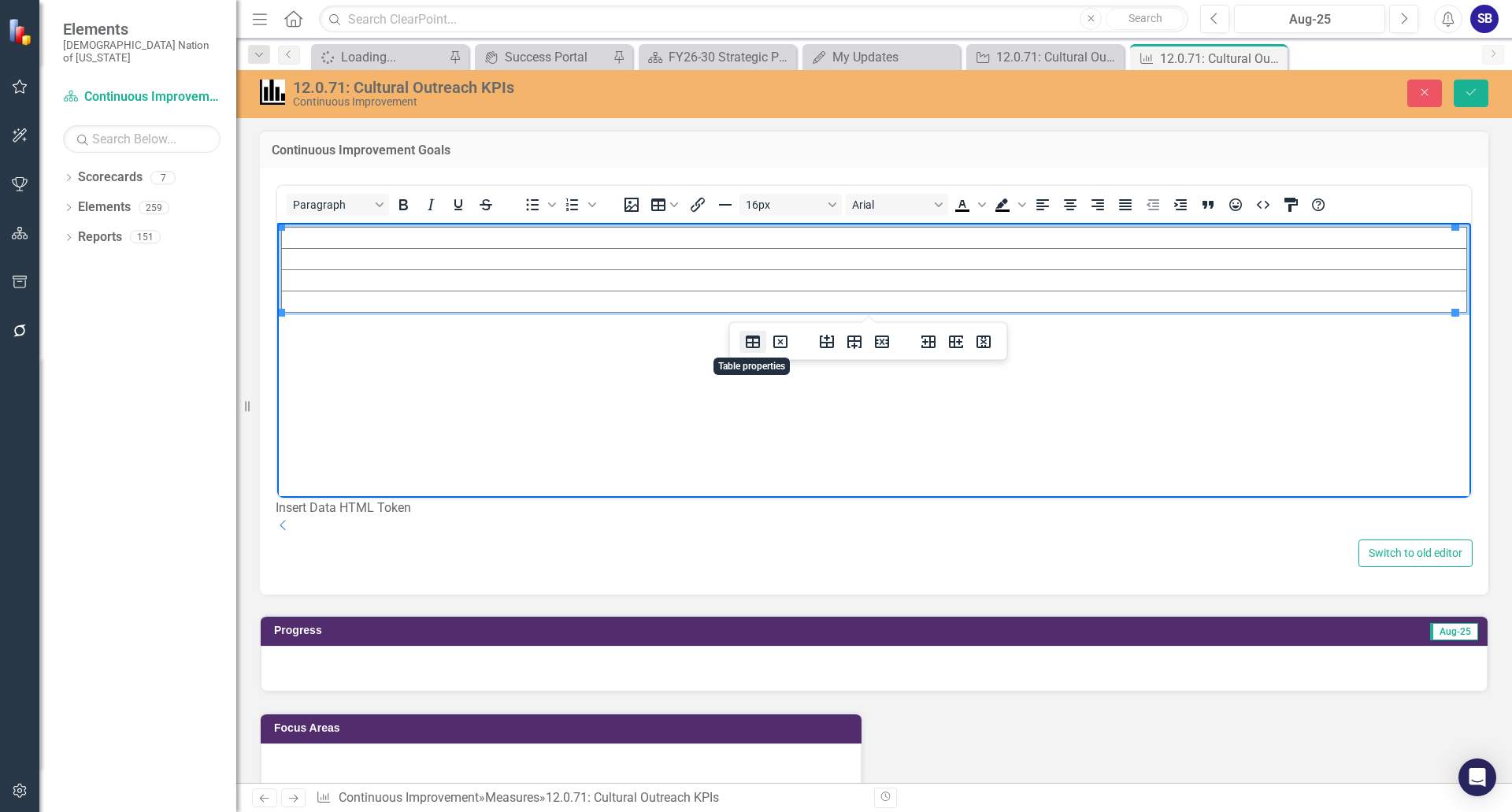
click at [754, 339] on icon "Table properties" at bounding box center [752, 342] width 14 height 13
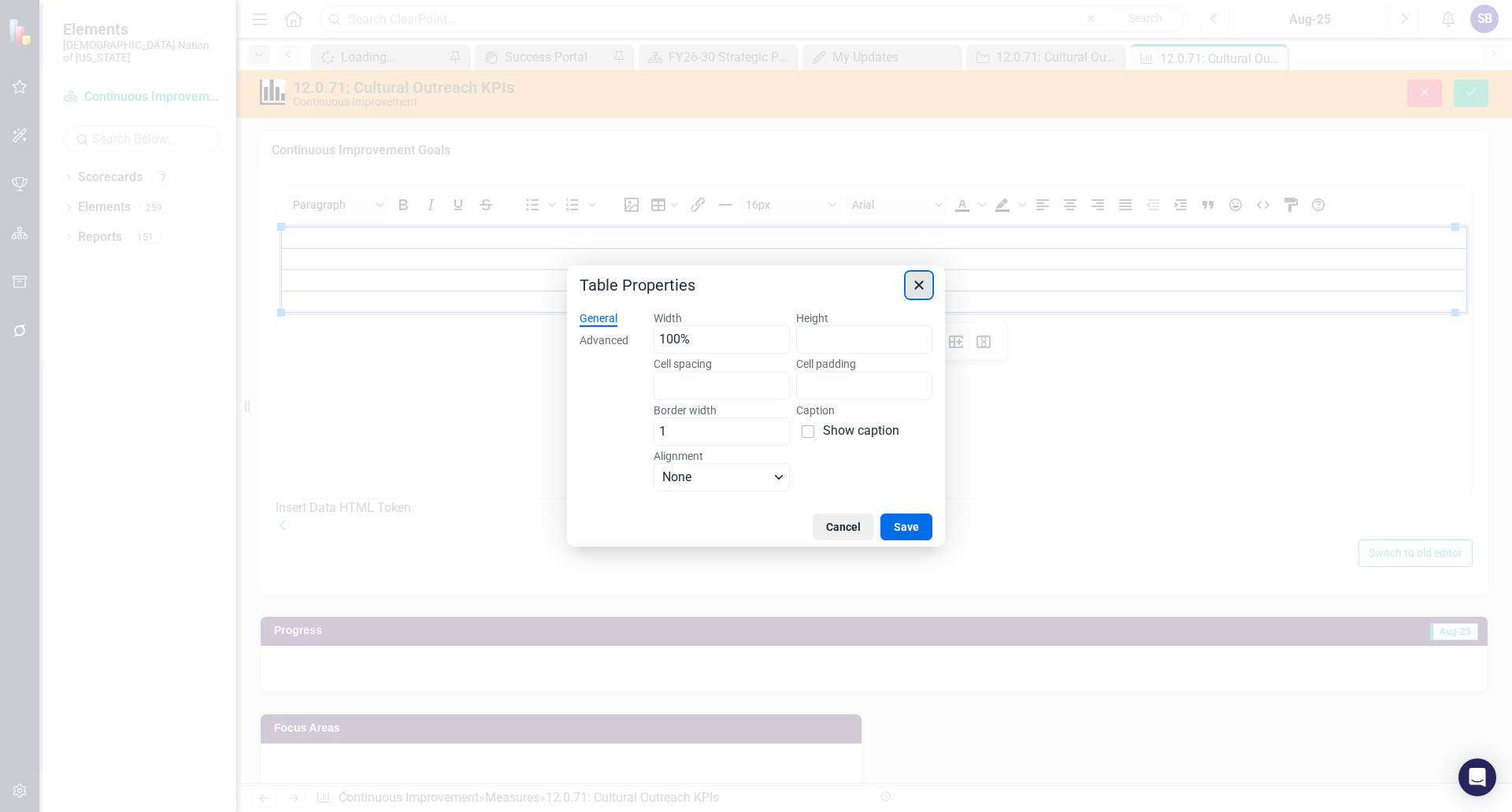
click at [914, 289] on icon "Close" at bounding box center [919, 285] width 19 height 19
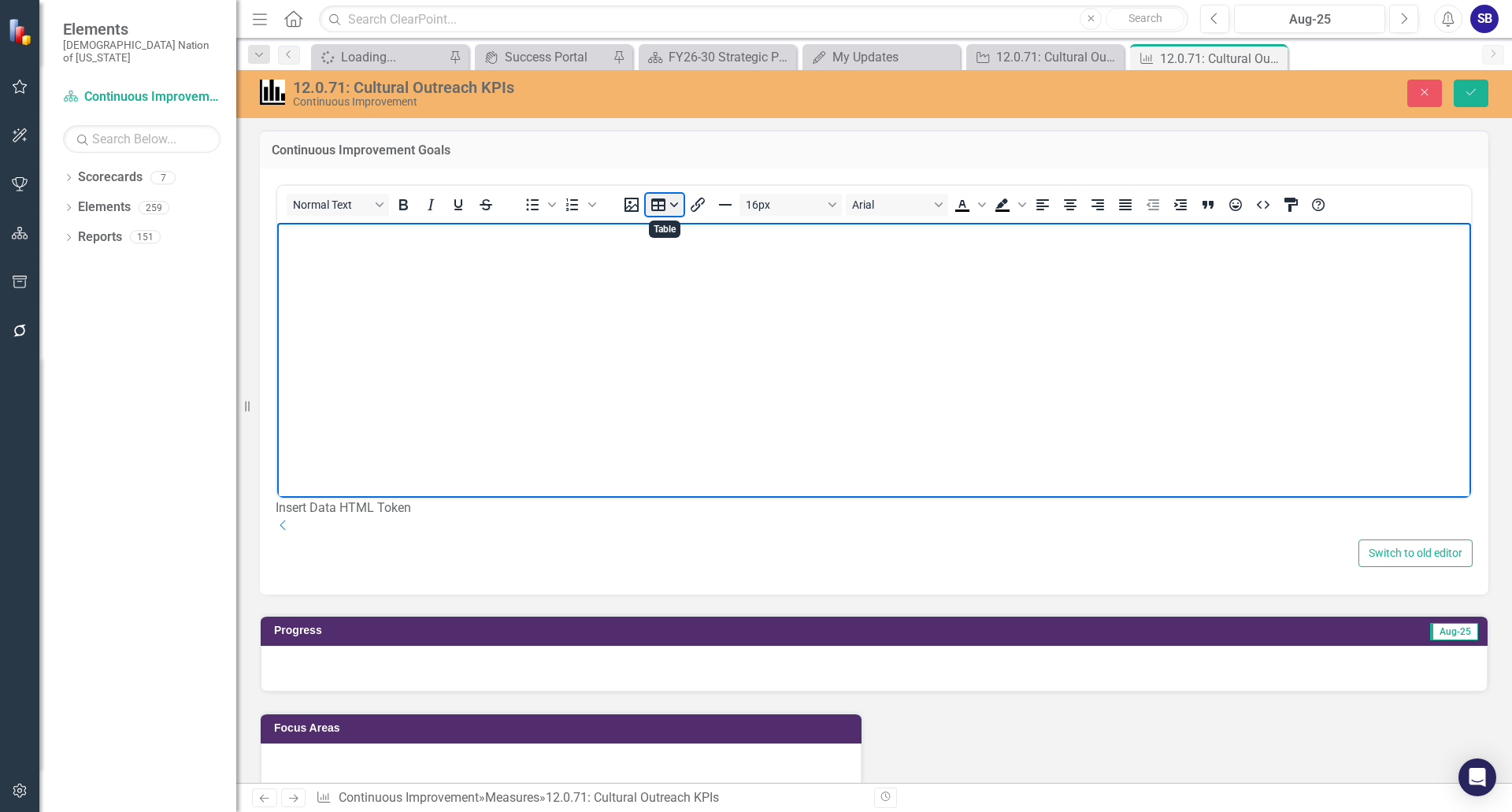
click at [676, 209] on button "Table" at bounding box center [664, 205] width 38 height 22
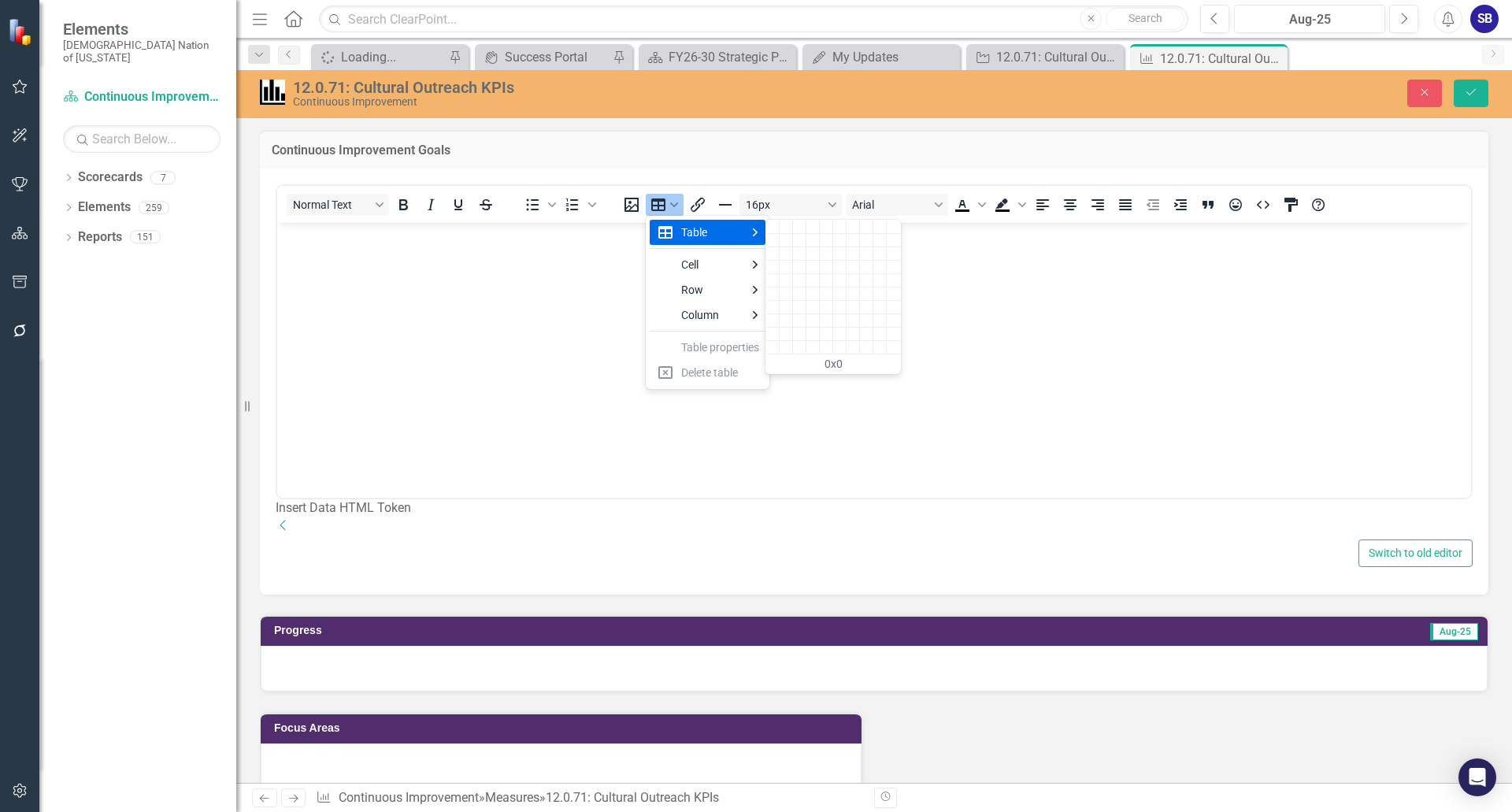
click at [743, 236] on div "Table" at bounding box center [713, 232] width 63 height 19
click at [816, 266] on div "4 columns, 4 rows" at bounding box center [813, 267] width 13 height 13
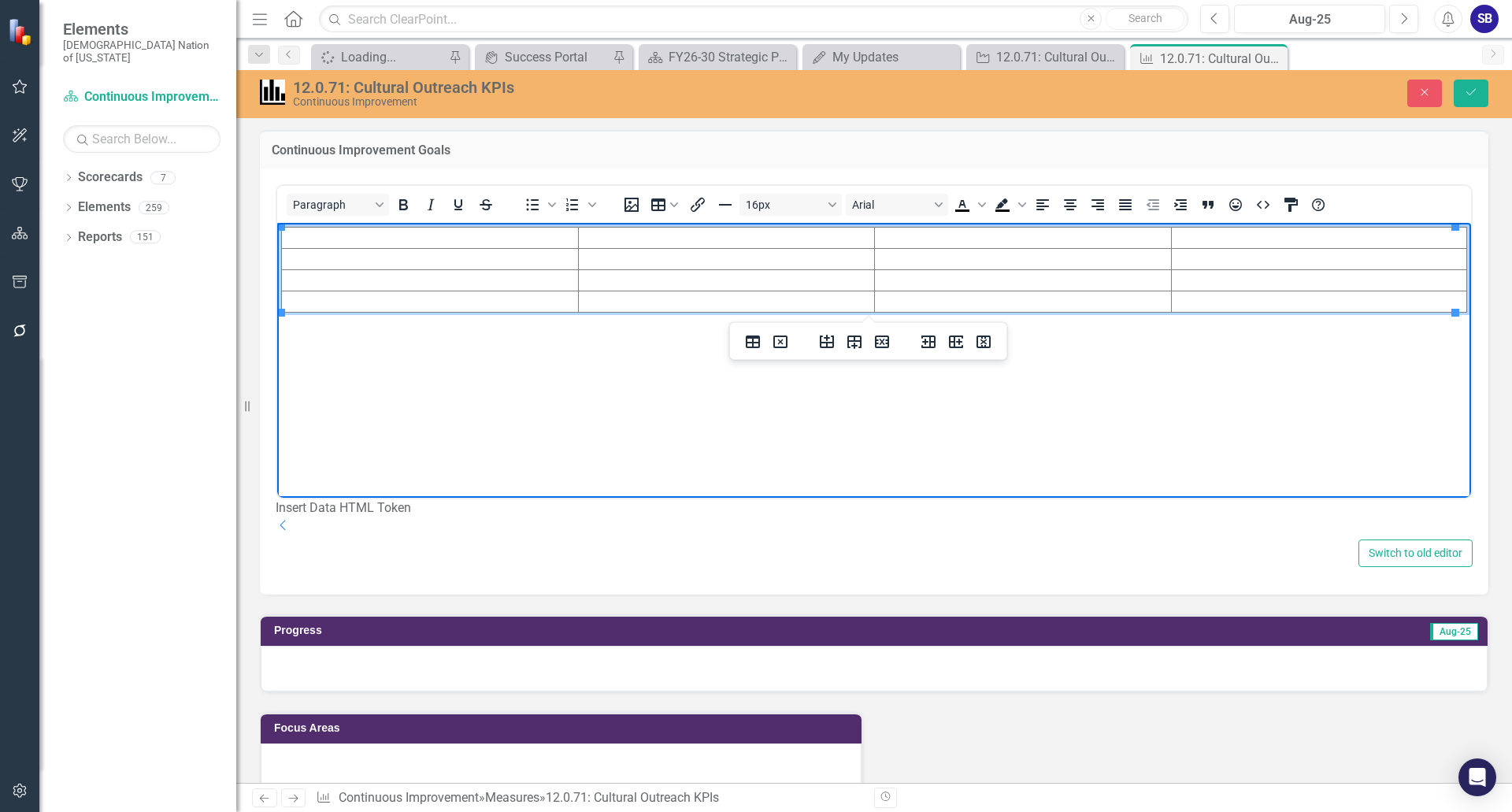
click at [484, 231] on td "Rich Text Area. Press ALT-0 for help." at bounding box center [431, 237] width 297 height 21
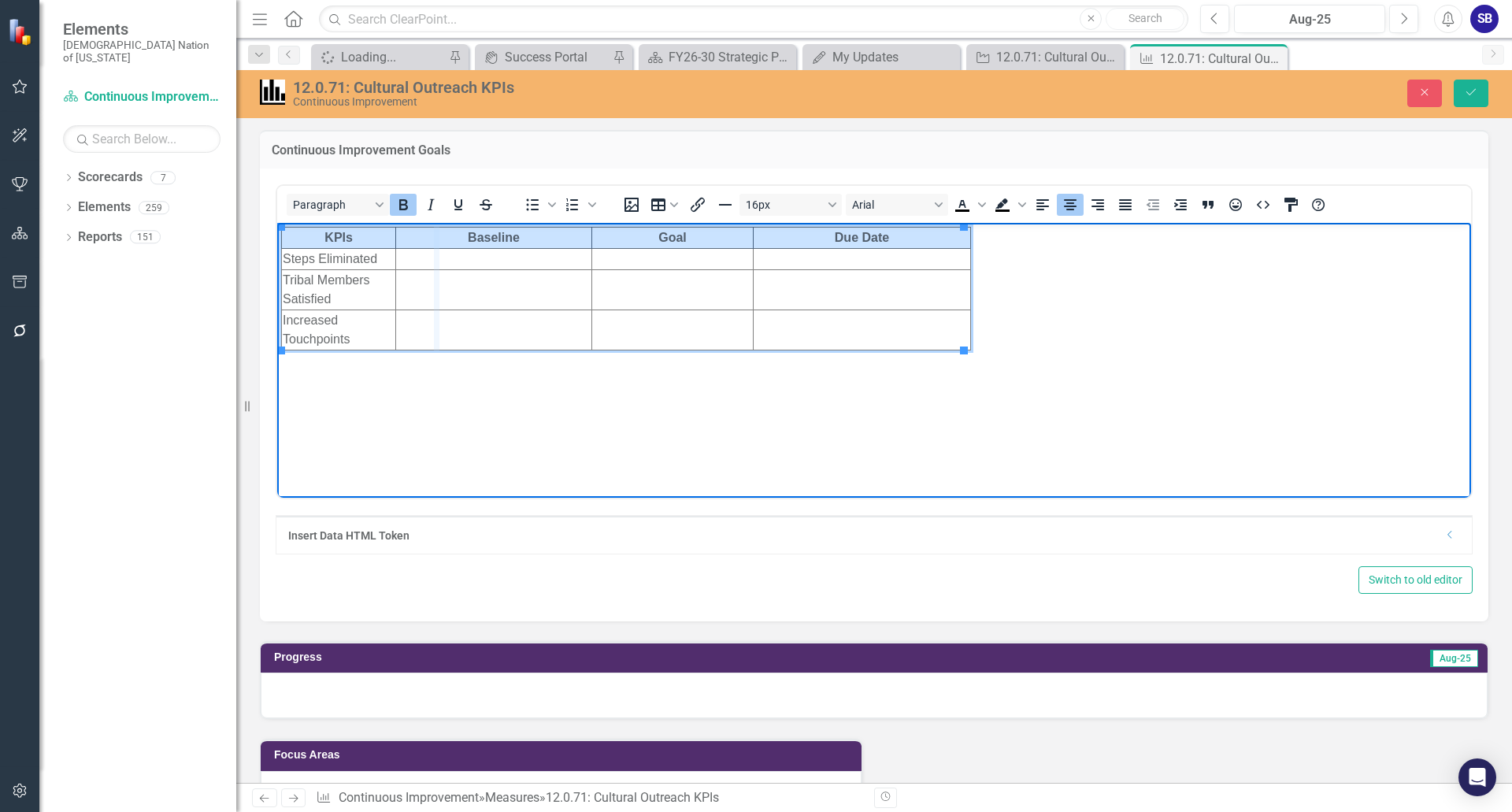
drag, startPoint x: 394, startPoint y: 306, endPoint x: 438, endPoint y: 305, distance: 44.0
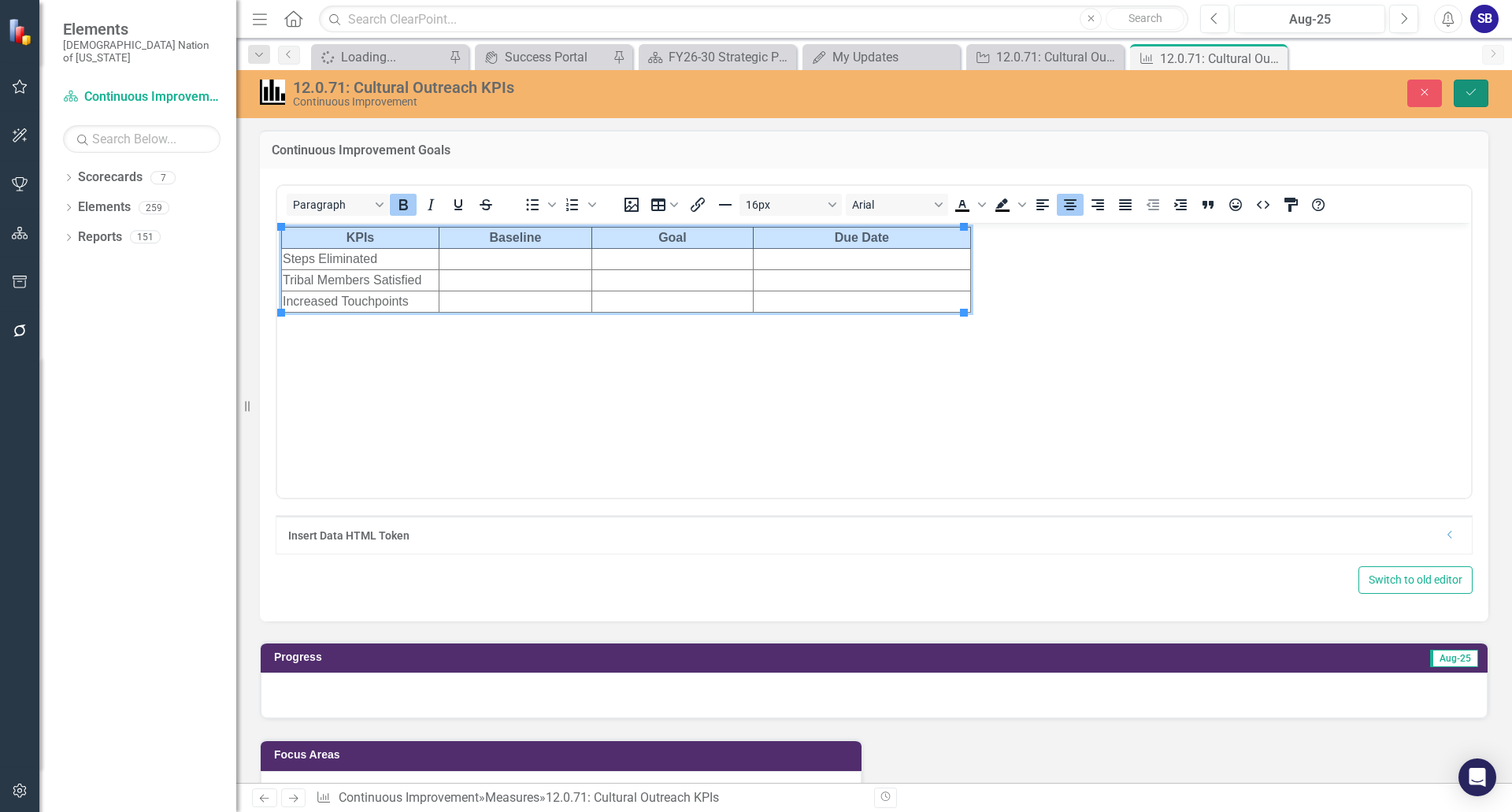
click at [1462, 87] on button "Save" at bounding box center [1471, 93] width 35 height 28
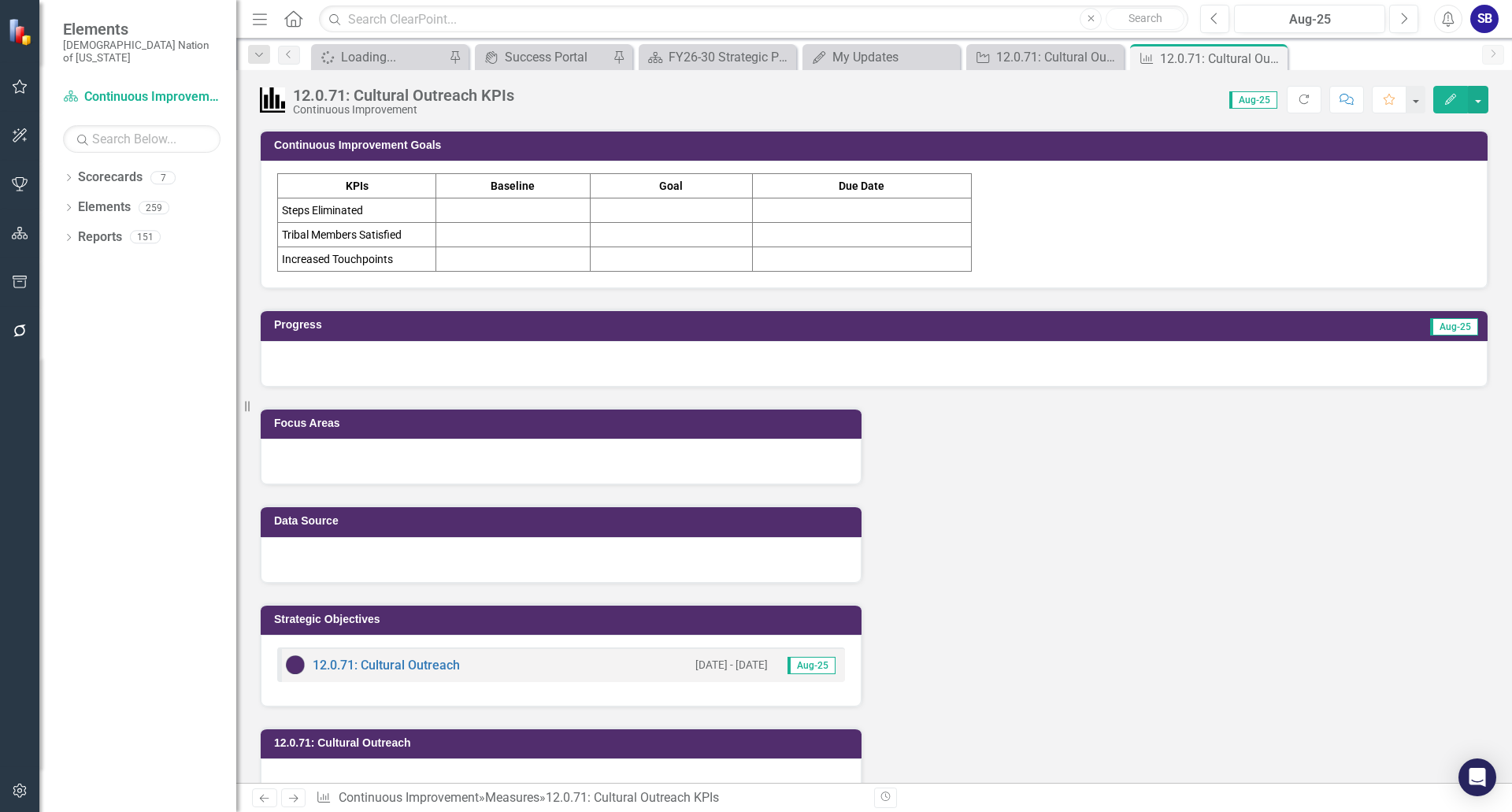
click at [403, 255] on td "Increased Touchpoints" at bounding box center [358, 259] width 159 height 25
click at [392, 259] on td "Increased Touchpoints" at bounding box center [358, 259] width 159 height 25
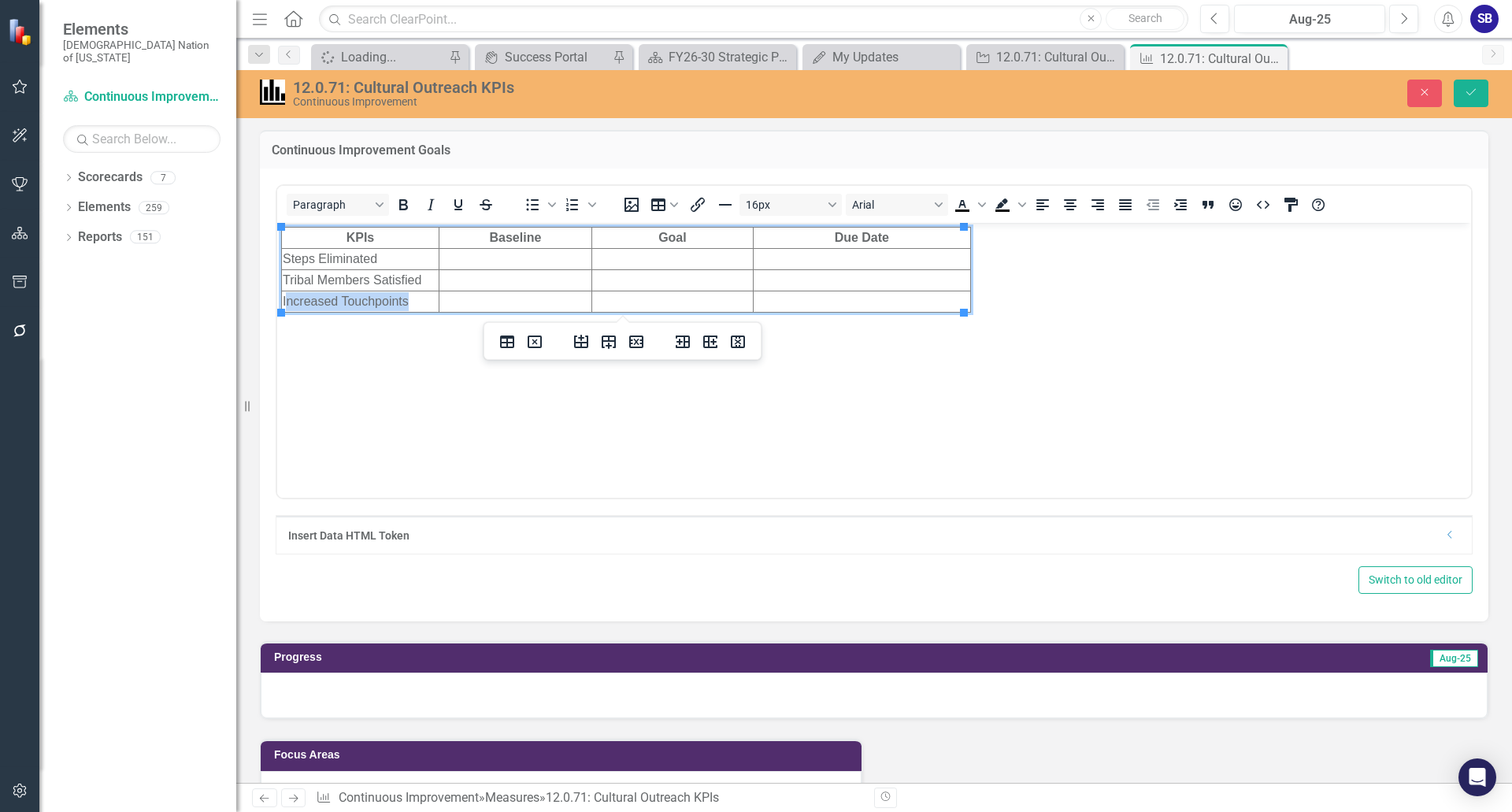
drag, startPoint x: 410, startPoint y: 301, endPoint x: 323, endPoint y: 300, distance: 87.0
click at [304, 300] on td "Increased Touchpoints" at bounding box center [361, 301] width 158 height 21
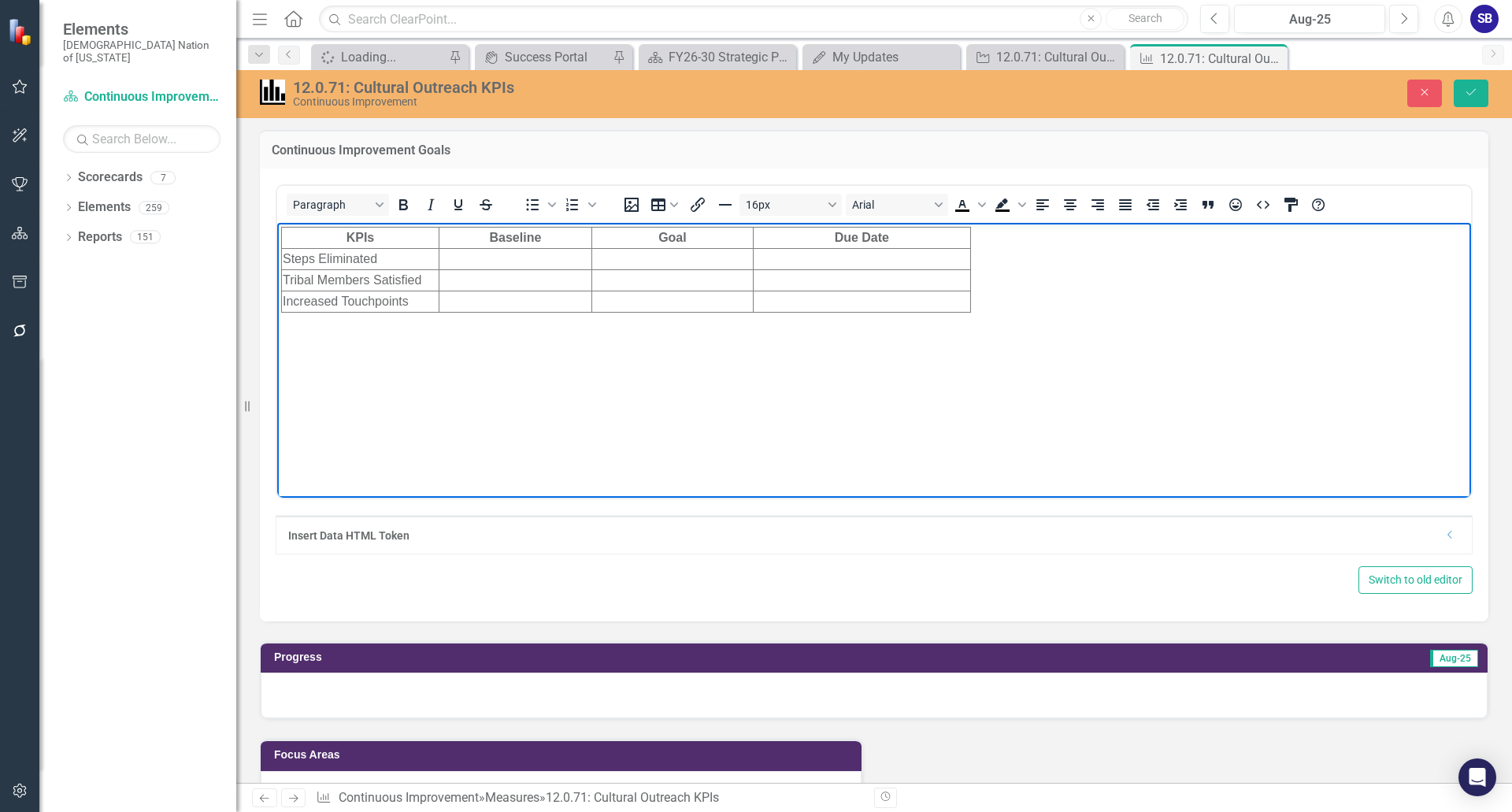
drag, startPoint x: 736, startPoint y: 429, endPoint x: 643, endPoint y: 400, distance: 97.4
click at [736, 429] on body "KPIs Baseline Goal Due Date Steps Eliminated Tribal Members Satisfied Increased…" at bounding box center [875, 340] width 1194 height 236
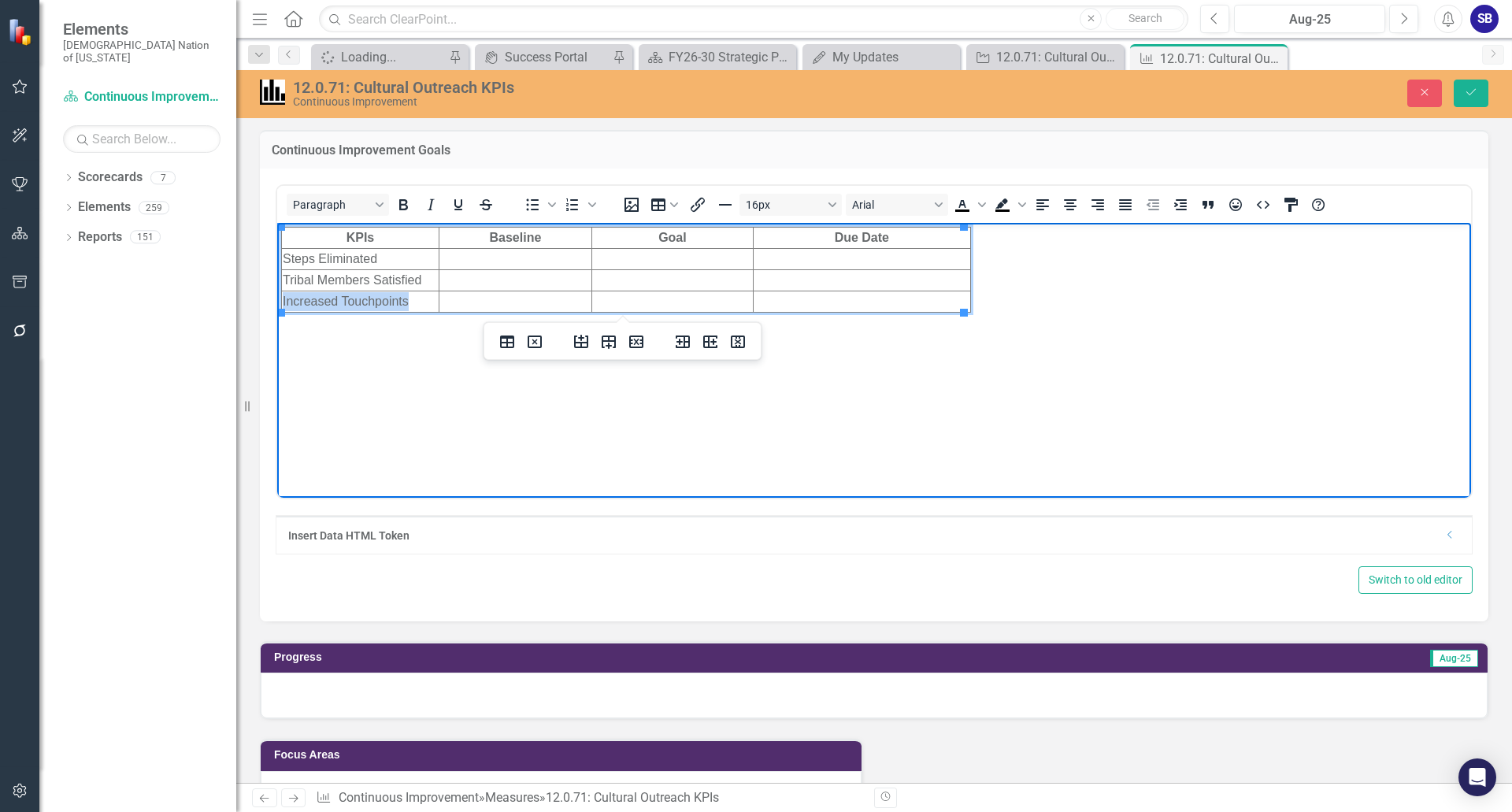
drag, startPoint x: 415, startPoint y: 302, endPoint x: 281, endPoint y: 302, distance: 134.0
click at [282, 302] on td "Increased Touchpoints" at bounding box center [361, 301] width 158 height 21
click at [1473, 98] on icon "Save" at bounding box center [1471, 92] width 14 height 11
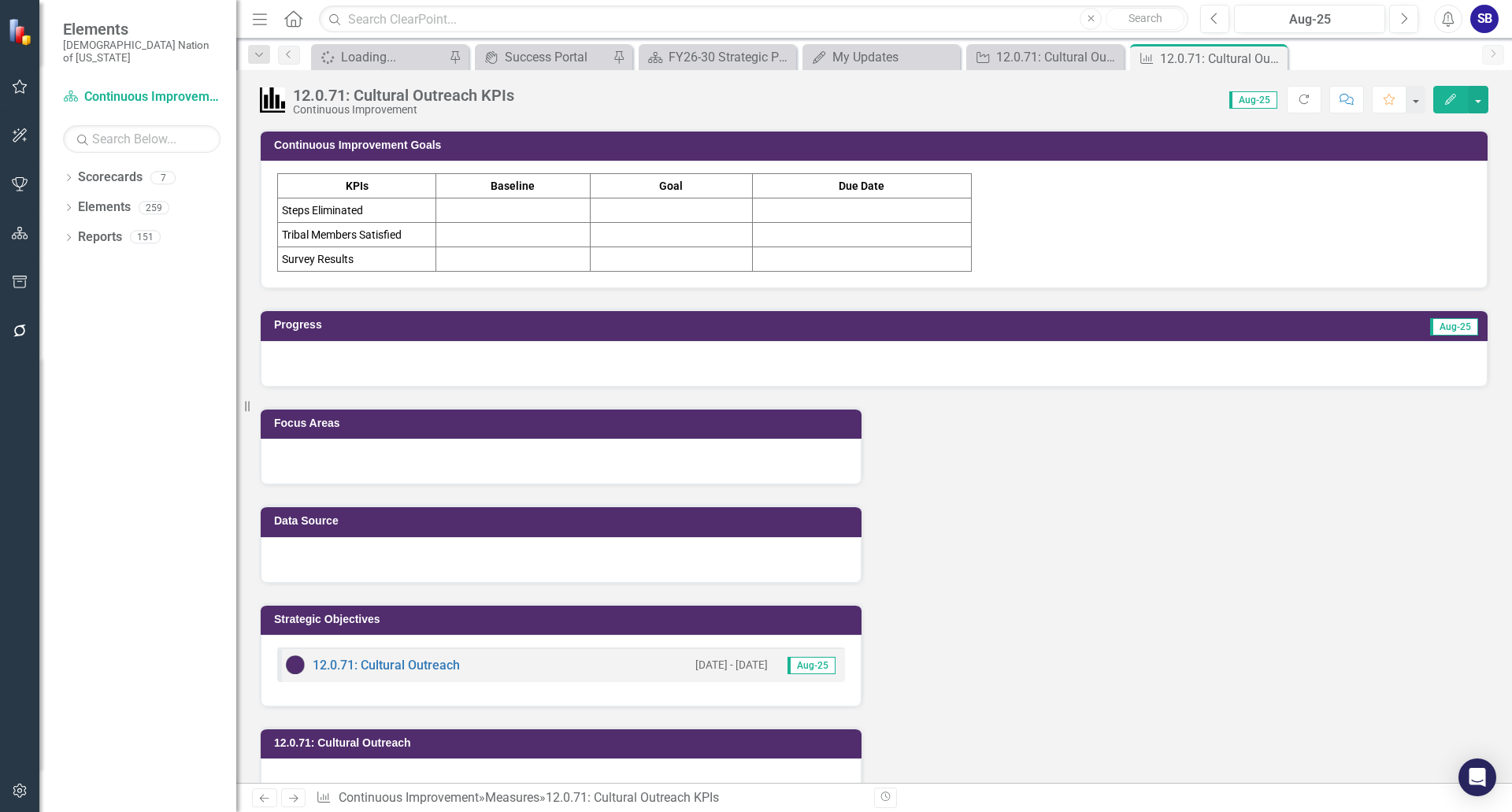
click at [1114, 255] on div "KPIs Baseline Goal Due Date Steps Eliminated Tribal Members Satisfied Survey Re…" at bounding box center [875, 222] width 1194 height 98
click at [1112, 255] on div "KPIs Baseline Goal Due Date Steps Eliminated Tribal Members Satisfied Survey Re…" at bounding box center [875, 222] width 1194 height 98
click at [1002, 243] on div "KPIs Baseline Goal Due Date Steps Eliminated Tribal Members Satisfied Survey Re…" at bounding box center [875, 222] width 1194 height 98
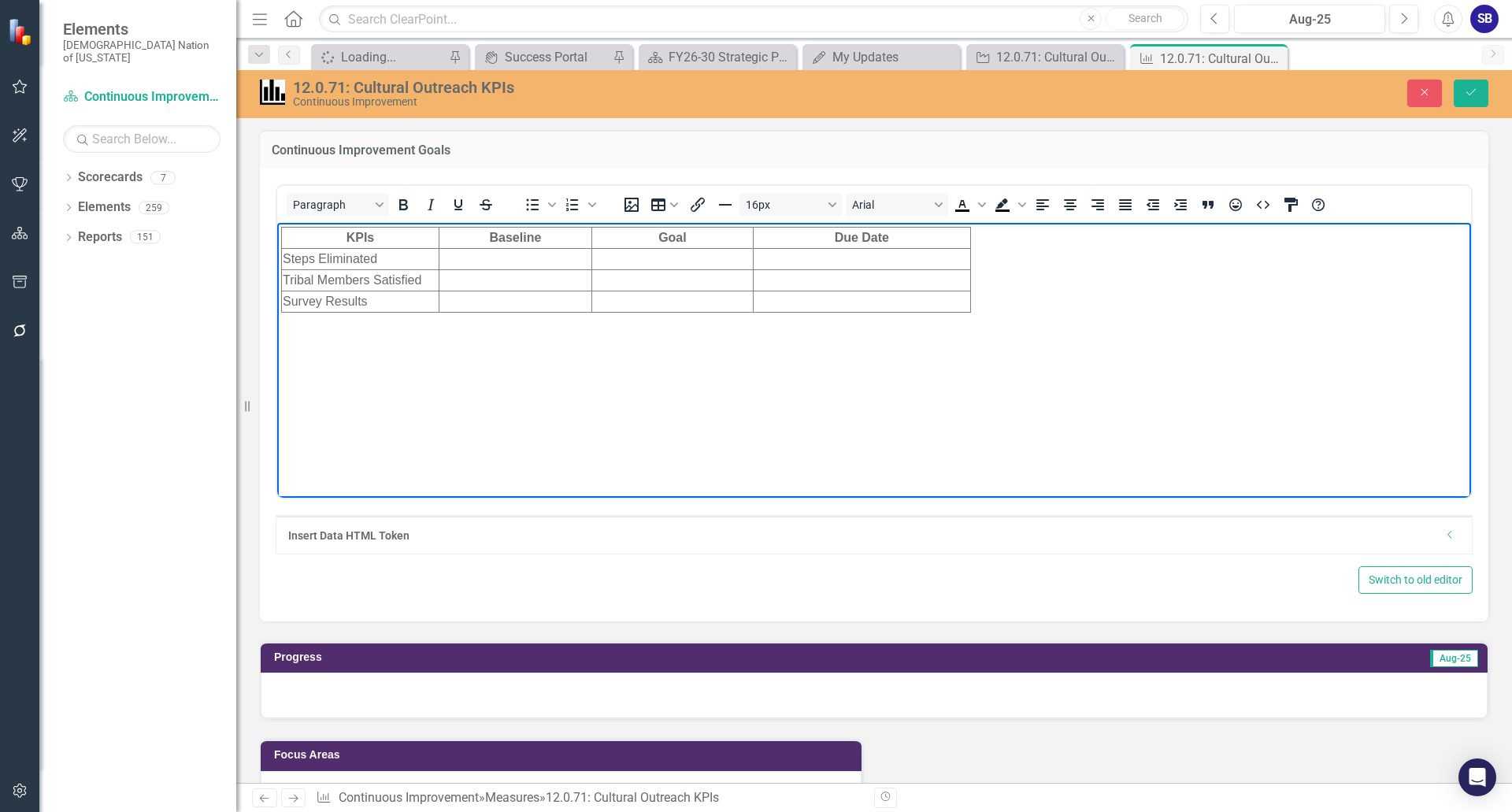
click at [571, 356] on body "KPIs Baseline Goal Due Date Steps Eliminated Tribal Members Satisfied Survey Re…" at bounding box center [875, 340] width 1194 height 236
click at [289, 326] on body "KPIs Baseline Goal Due Date Steps Eliminated Tribal Members Satisfied Survey Re…" at bounding box center [875, 340] width 1194 height 236
click at [1015, 312] on body "KPIs Baseline Goal Due Date Steps Eliminated Tribal Members Satisfied Survey Re…" at bounding box center [875, 340] width 1194 height 236
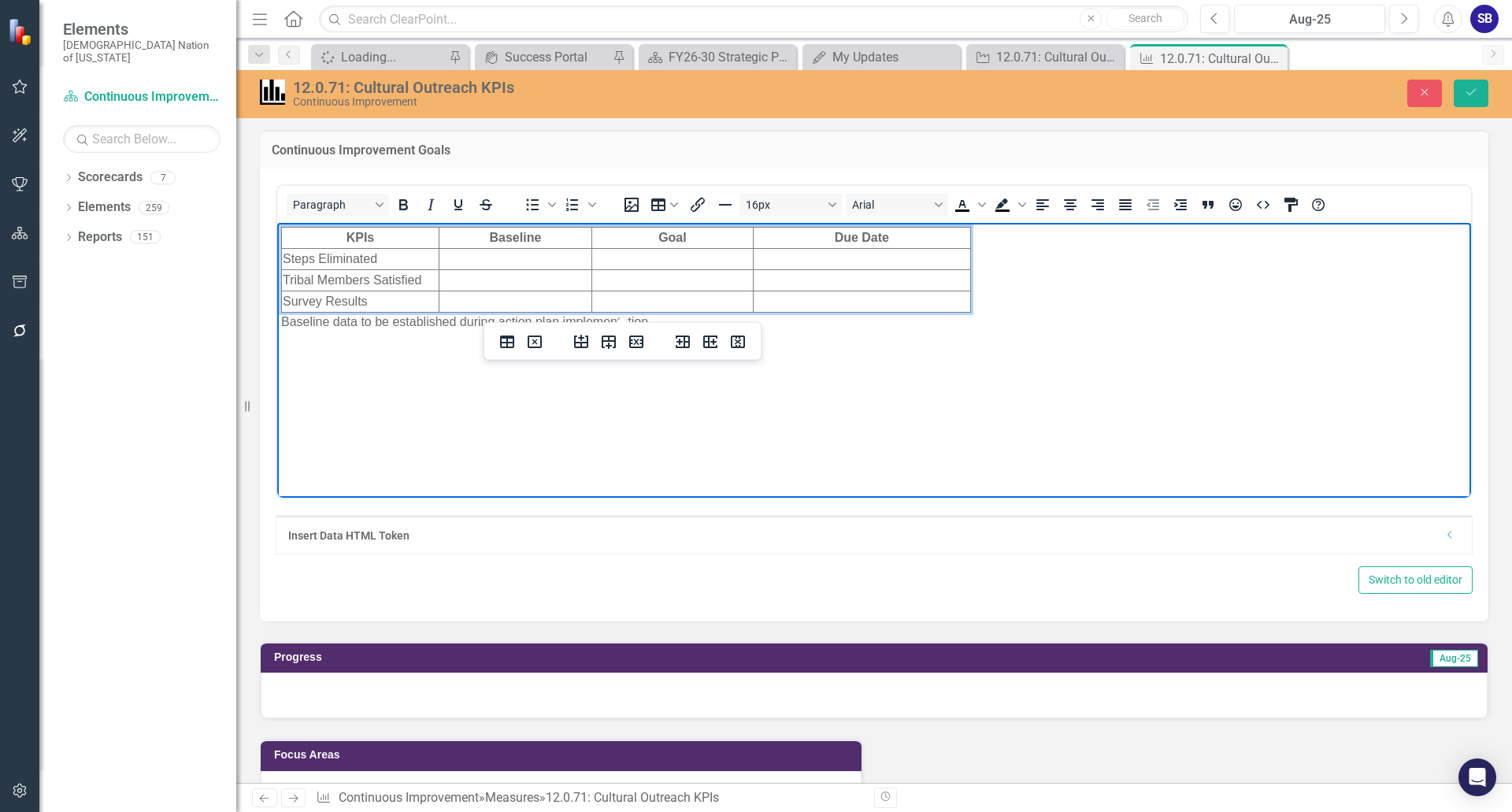
click at [378, 297] on td "Survey Results" at bounding box center [361, 301] width 158 height 21
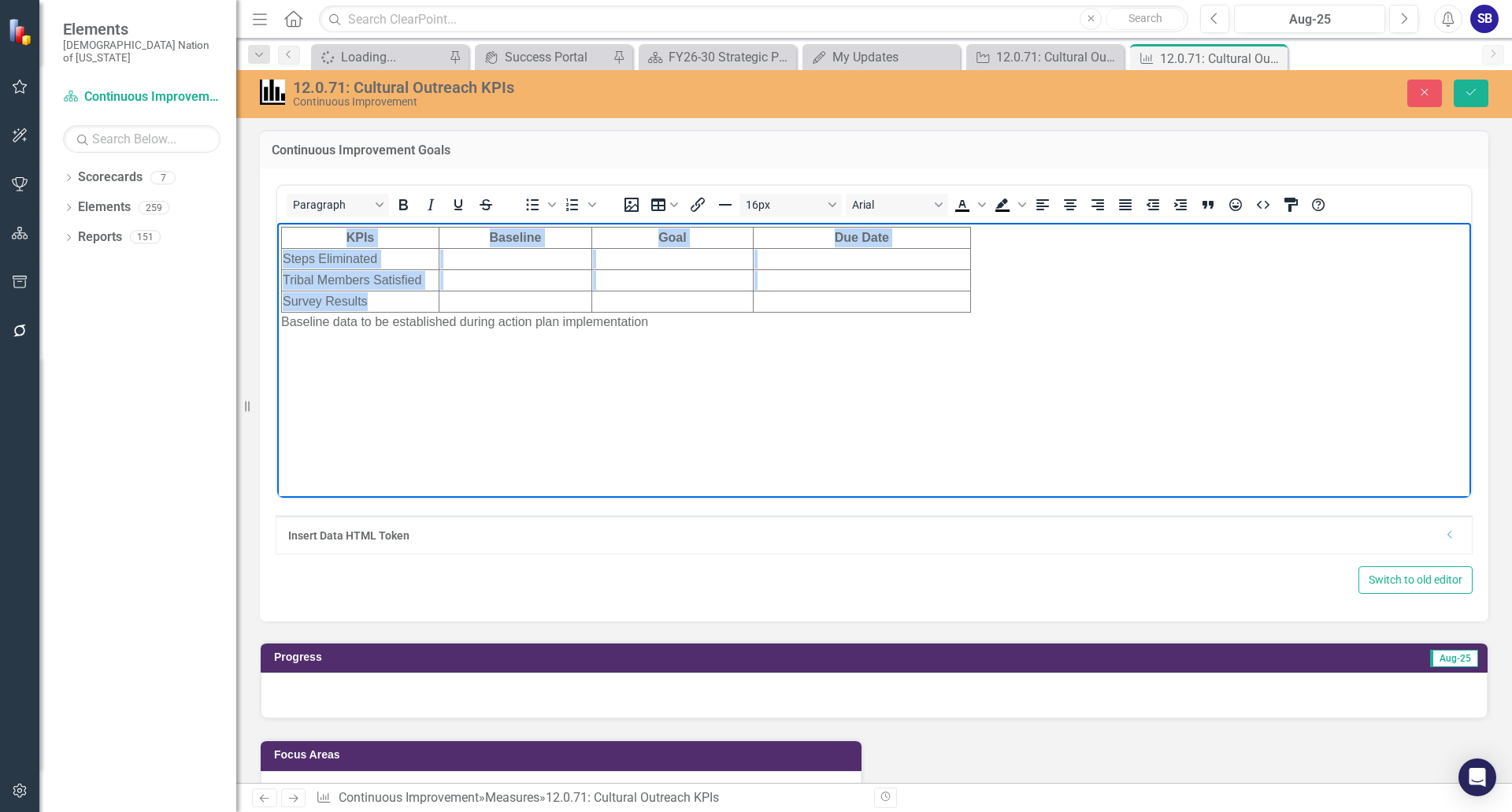
drag, startPoint x: 374, startPoint y: 300, endPoint x: 274, endPoint y: 304, distance: 100.1
click at [278, 304] on html "KPIs Baseline Goal Due Date Steps Eliminated Tribal Members Satisfied Survey Re…" at bounding box center [875, 340] width 1194 height 236
click at [377, 301] on td "Survey Results" at bounding box center [361, 301] width 158 height 21
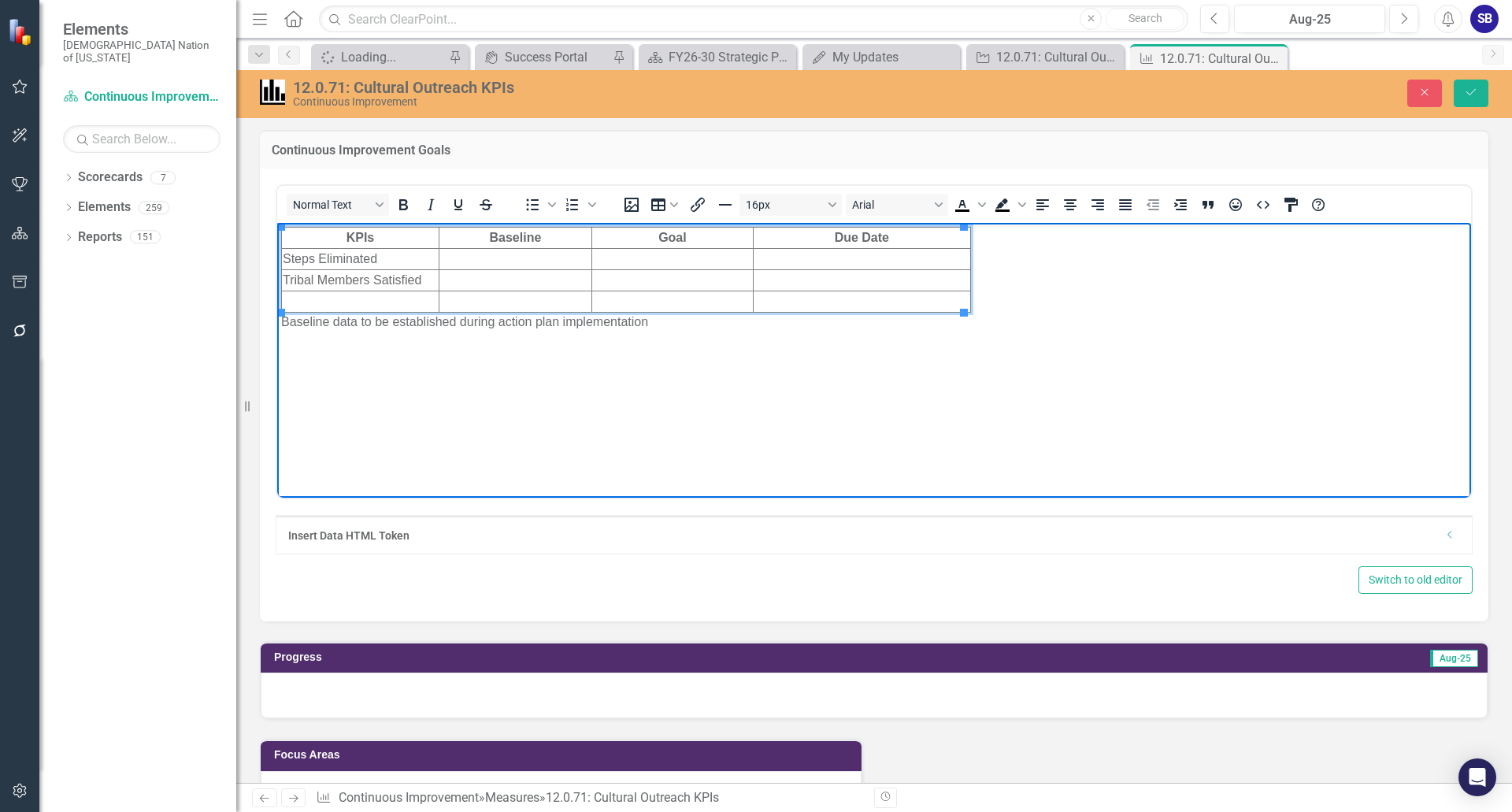
click at [470, 424] on body "KPIs Baseline Goal Due Date Steps Eliminated Tribal Members Satisfied Baseline …" at bounding box center [875, 340] width 1194 height 236
click at [1475, 82] on button "Save" at bounding box center [1471, 93] width 35 height 28
